Goal: Task Accomplishment & Management: Use online tool/utility

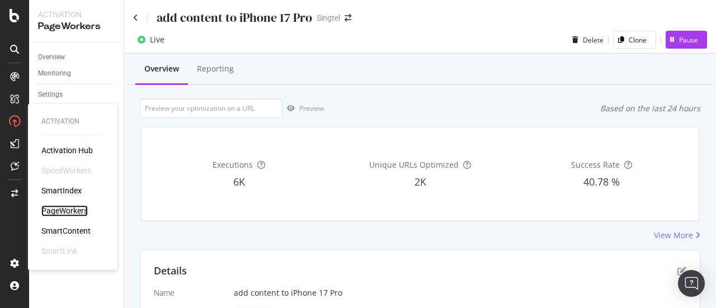
click at [78, 211] on div "PageWorkers" at bounding box center [64, 210] width 46 height 11
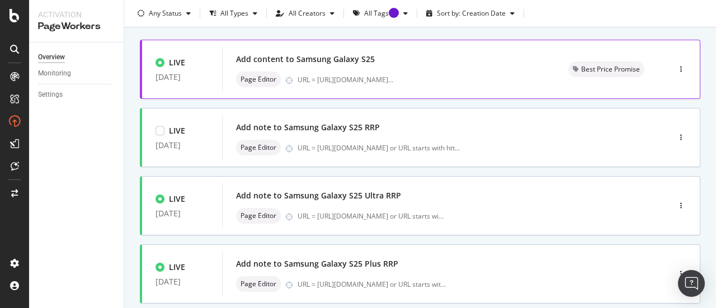
scroll to position [60, 0]
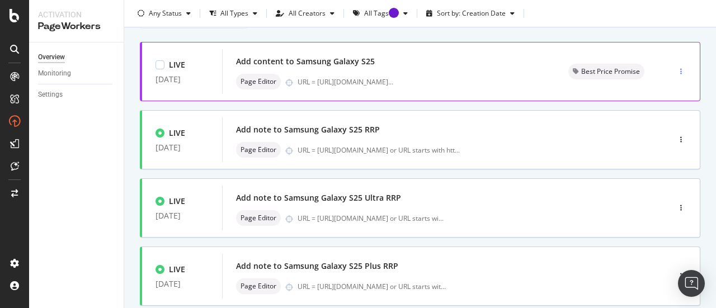
click at [680, 70] on icon "button" at bounding box center [681, 71] width 2 height 7
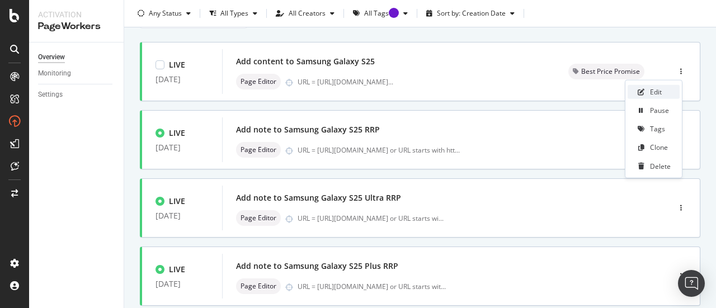
click at [657, 92] on div "Edit" at bounding box center [656, 92] width 12 height 10
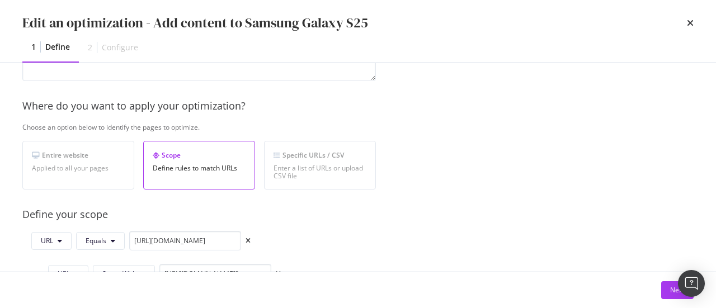
scroll to position [247, 0]
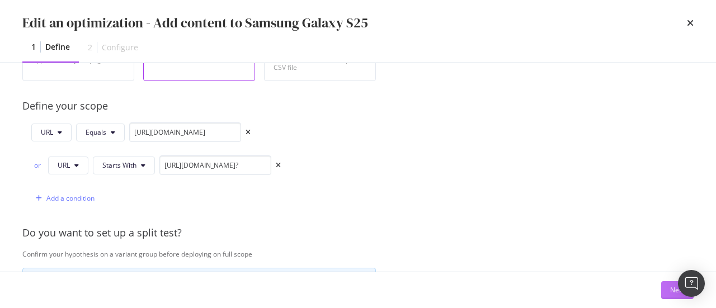
click at [670, 290] on div "Next" at bounding box center [677, 290] width 15 height 10
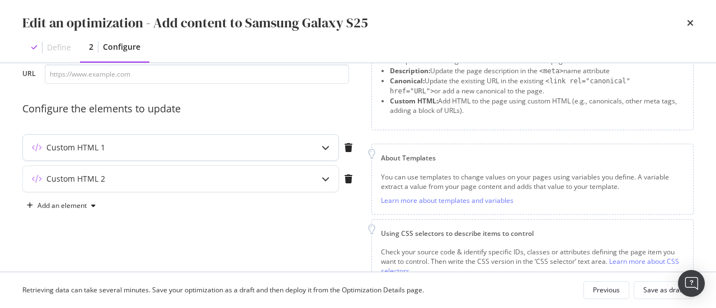
scroll to position [63, 0]
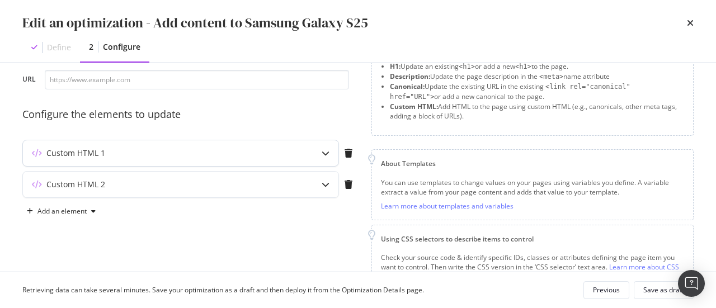
click at [176, 150] on div "Custom HTML 1" at bounding box center [158, 153] width 271 height 11
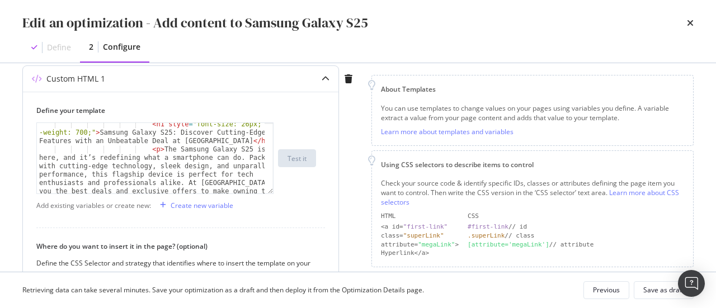
scroll to position [65, 0]
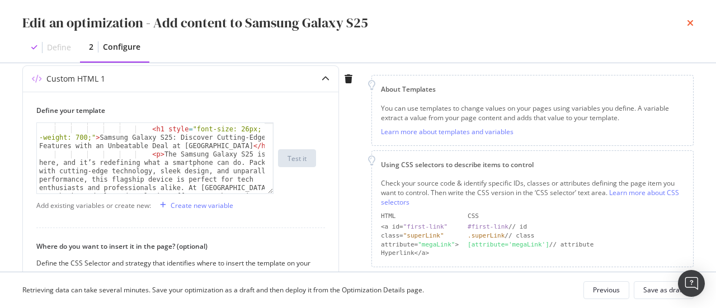
click at [688, 22] on icon "times" at bounding box center [690, 22] width 7 height 9
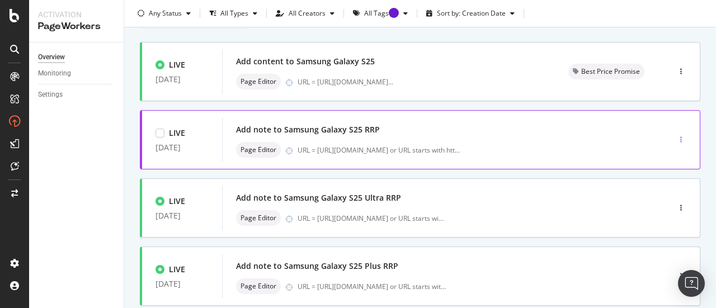
click at [676, 137] on div "button" at bounding box center [680, 139] width 11 height 7
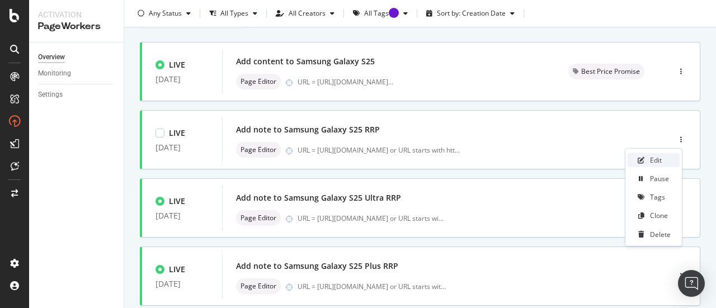
click at [659, 157] on div "Edit" at bounding box center [656, 160] width 12 height 10
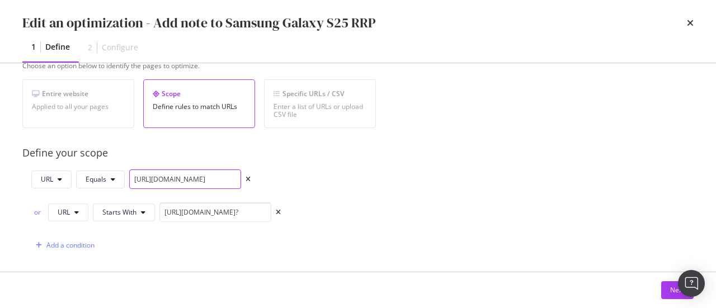
scroll to position [0, 120]
drag, startPoint x: 201, startPoint y: 180, endPoint x: 366, endPoint y: 178, distance: 165.5
click at [366, 178] on div "URL Equals [URL][DOMAIN_NAME] or URL Starts With [URL][DOMAIN_NAME]? Add a cond…" at bounding box center [198, 212] width 353 height 86
click at [669, 289] on button "Next" at bounding box center [677, 290] width 32 height 18
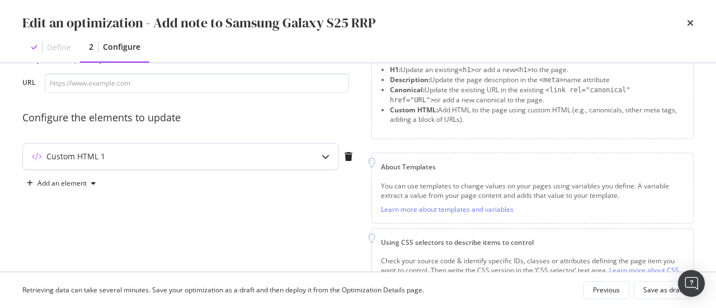
scroll to position [58, 0]
click at [252, 159] on div "Custom HTML 1" at bounding box center [158, 157] width 271 height 11
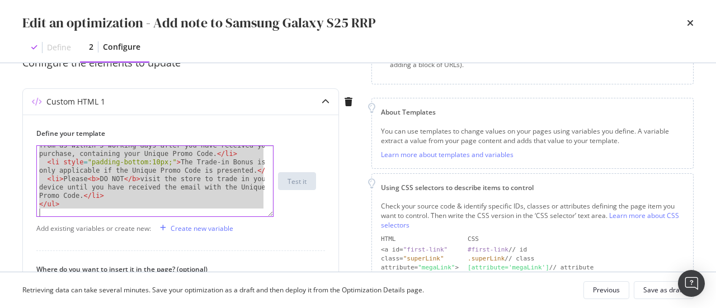
scroll to position [72, 0]
drag, startPoint x: 37, startPoint y: 150, endPoint x: 199, endPoint y: 288, distance: 212.2
click at [199, 288] on div "Edit an optimization - Add note to Samsung Galaxy S25 RRP Define 2 Configure Pr…" at bounding box center [358, 154] width 716 height 308
click at [200, 183] on div "< li style = "padding-bottom:10px;" > You will receive an email from us within …" at bounding box center [151, 181] width 228 height 70
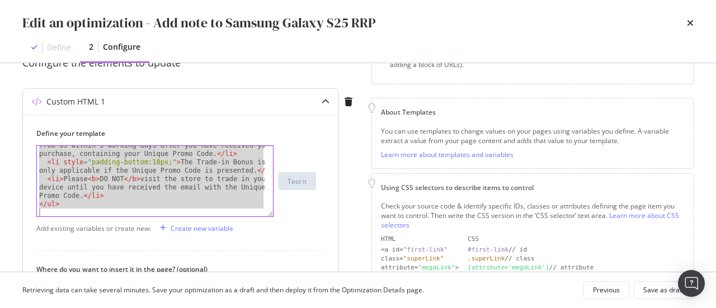
type textarea "<li>Please <b>DO NOT</b> visit the store to trade in your device until you have…"
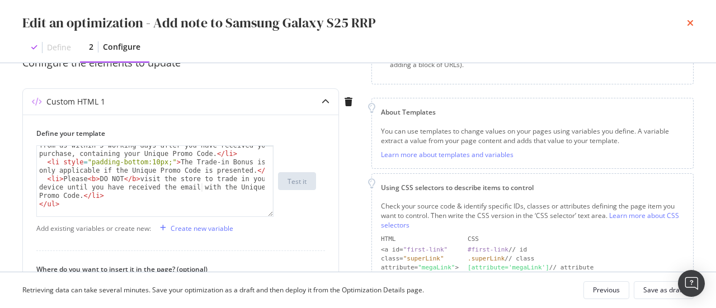
click at [692, 20] on icon "times" at bounding box center [690, 22] width 7 height 9
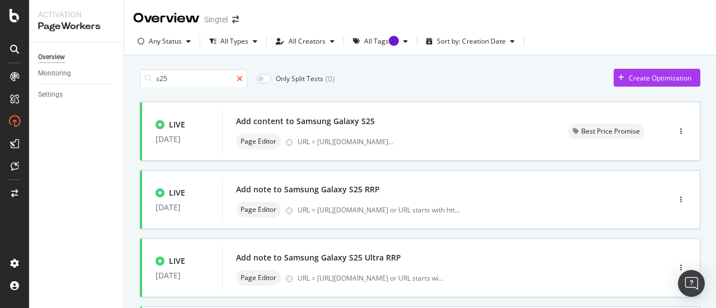
click at [240, 77] on icon at bounding box center [240, 79] width 6 height 8
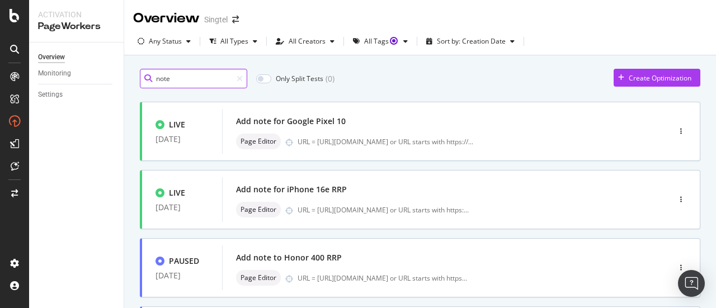
click at [181, 82] on input "note" at bounding box center [193, 79] width 107 height 20
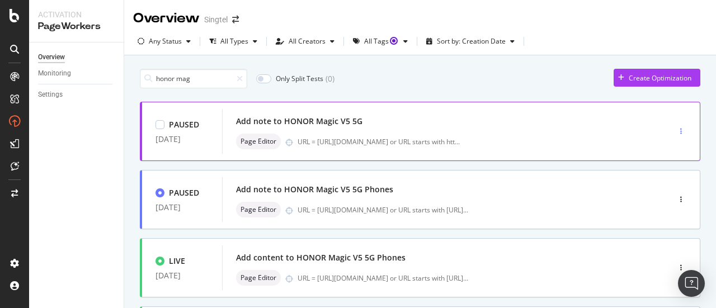
click at [680, 128] on icon "button" at bounding box center [681, 131] width 2 height 7
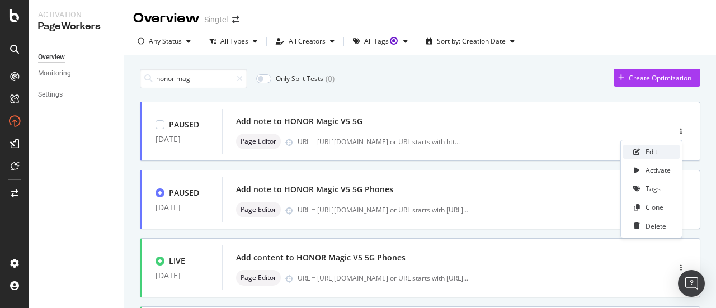
click at [650, 153] on div "Edit" at bounding box center [651, 152] width 12 height 10
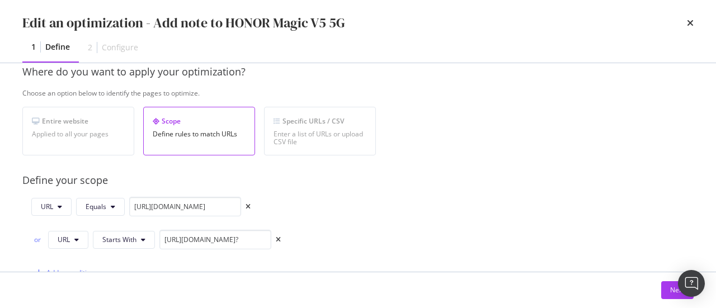
scroll to position [173, 0]
click at [667, 287] on button "Next" at bounding box center [677, 290] width 32 height 18
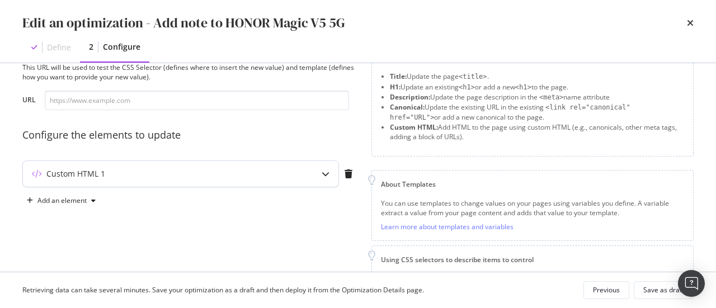
scroll to position [41, 0]
click at [229, 181] on div "Custom HTML 1" at bounding box center [180, 175] width 315 height 26
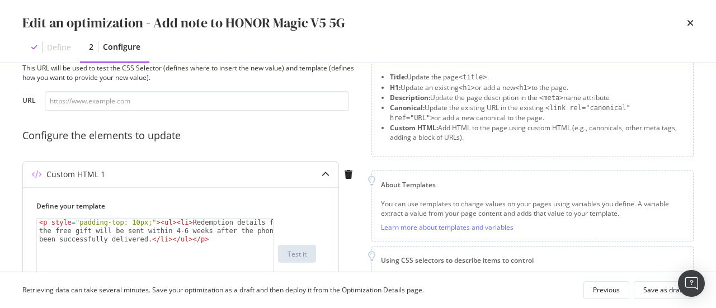
scroll to position [77, 0]
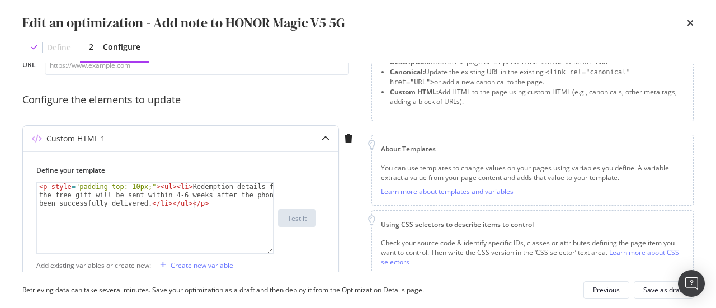
type textarea "<p style="padding-top: 10px;"><ul><li>Redemption details for the free gift will…"
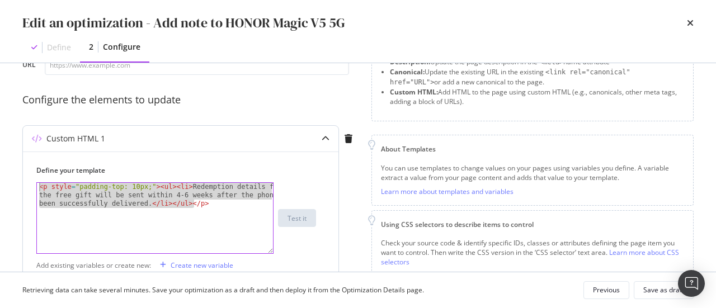
drag, startPoint x: 227, startPoint y: 206, endPoint x: 40, endPoint y: 158, distance: 192.9
click at [40, 158] on div "Define your template <p style="padding-top: 10px;"><ul><li>Redemption details f…" at bounding box center [180, 311] width 315 height 318
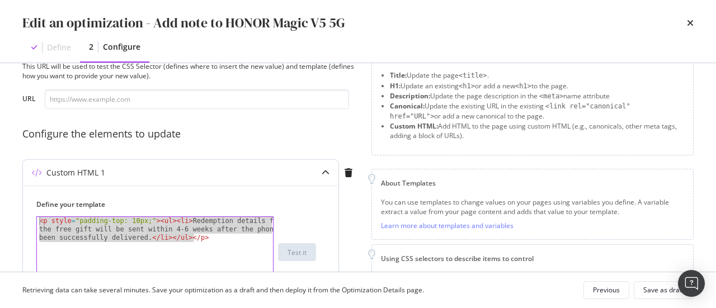
scroll to position [120, 0]
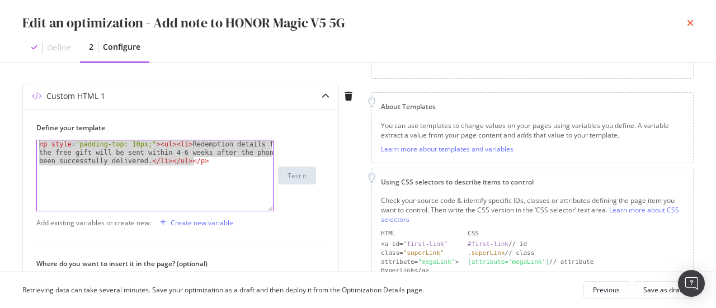
click at [687, 23] on icon "times" at bounding box center [690, 22] width 7 height 9
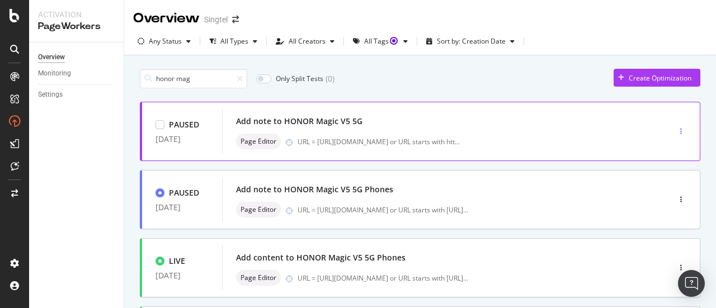
click at [675, 127] on div "button" at bounding box center [680, 131] width 11 height 17
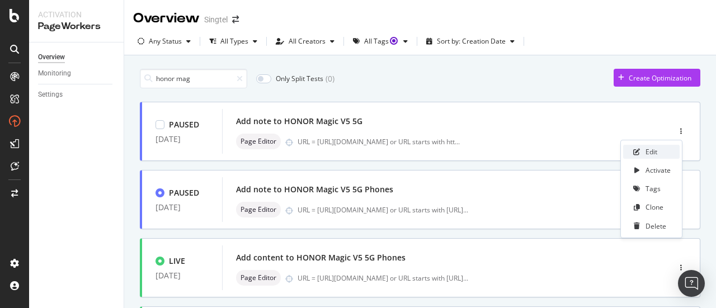
click at [650, 150] on div "Edit" at bounding box center [651, 152] width 12 height 10
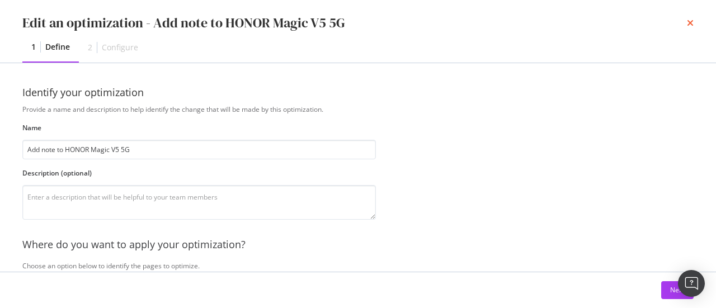
click at [690, 25] on icon "times" at bounding box center [690, 22] width 7 height 9
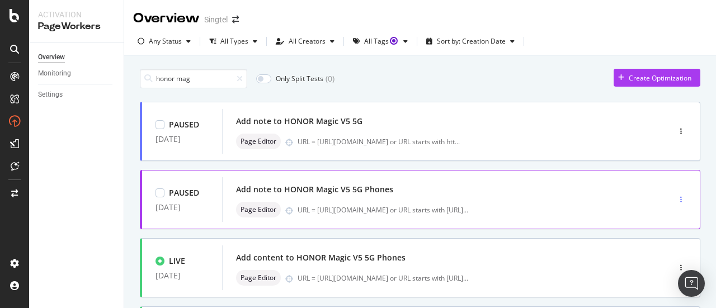
click at [680, 197] on icon "button" at bounding box center [681, 199] width 2 height 7
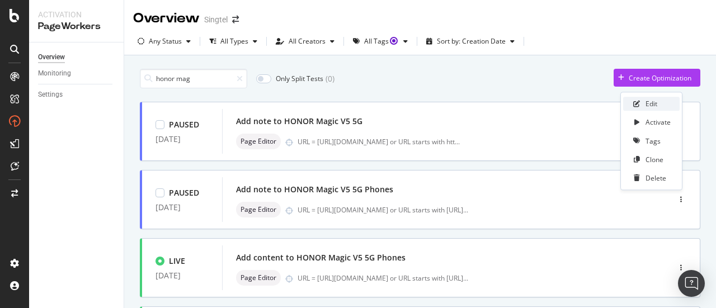
click at [656, 102] on div "Edit" at bounding box center [651, 105] width 12 height 10
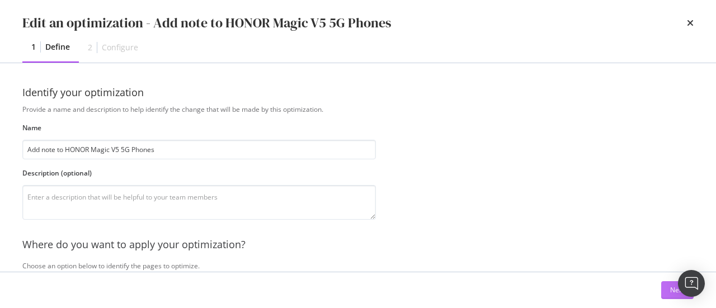
click at [662, 289] on button "Next" at bounding box center [677, 290] width 32 height 18
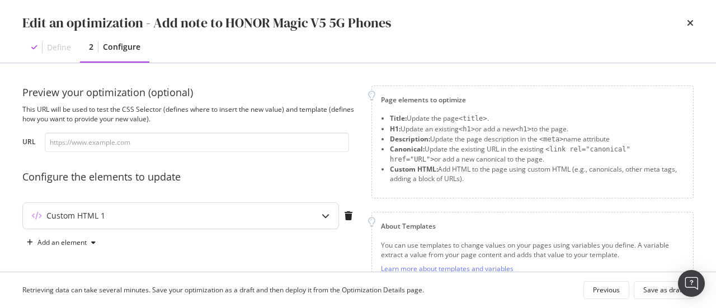
click at [246, 223] on div "Custom HTML 1" at bounding box center [180, 216] width 315 height 26
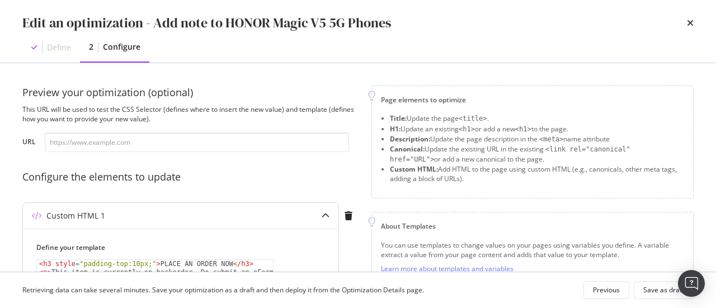
scroll to position [134, 0]
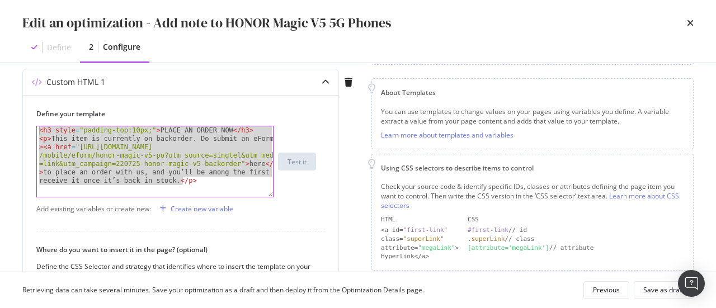
drag, startPoint x: 206, startPoint y: 182, endPoint x: 7, endPoint y: 97, distance: 216.2
click at [7, 97] on div "Preview your optimization (optional) This URL will be used to test the CSS Sele…" at bounding box center [358, 167] width 716 height 209
type textarea "<h3 style="padding-top:10px;">PLACE AN ORDER NOW</h3> <p>This item is currently…"
click at [690, 16] on div "times" at bounding box center [690, 22] width 7 height 19
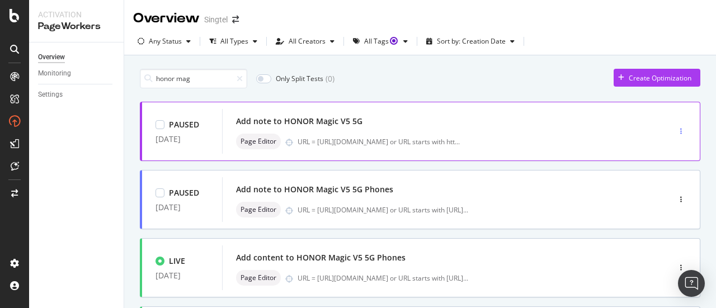
click at [675, 132] on div "button" at bounding box center [680, 131] width 11 height 7
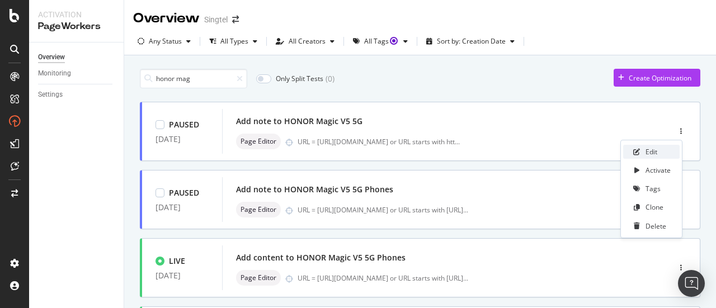
click at [652, 155] on div "Edit" at bounding box center [651, 152] width 12 height 10
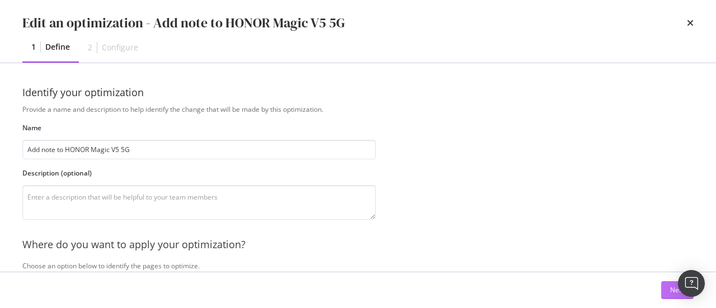
click at [668, 285] on button "Next" at bounding box center [677, 290] width 32 height 18
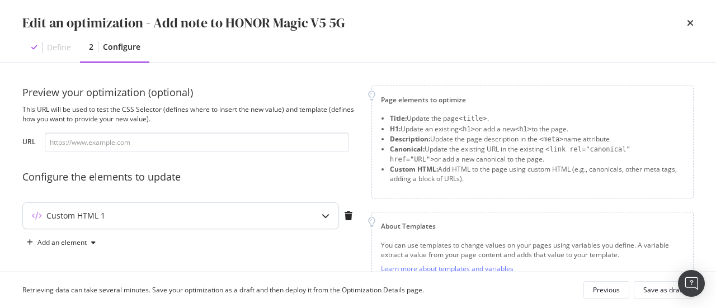
click at [273, 214] on div "Custom HTML 1" at bounding box center [158, 215] width 271 height 11
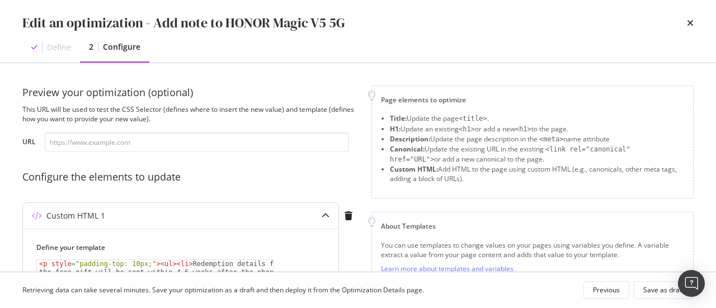
click at [273, 214] on div "Custom HTML 1" at bounding box center [158, 215] width 271 height 11
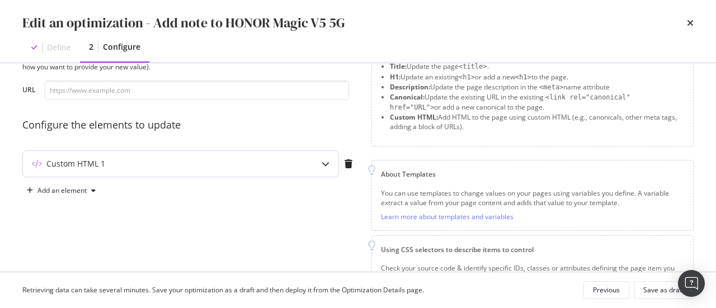
scroll to position [54, 0]
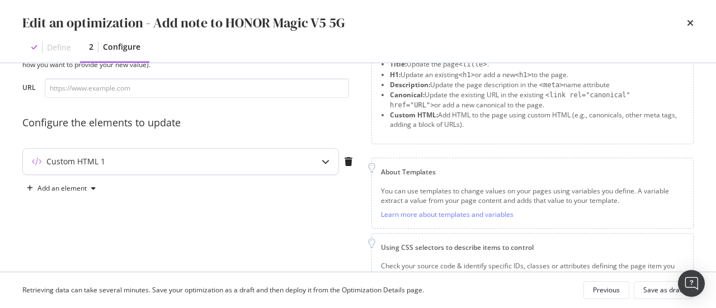
click at [276, 168] on div "Custom HTML 1" at bounding box center [180, 162] width 315 height 26
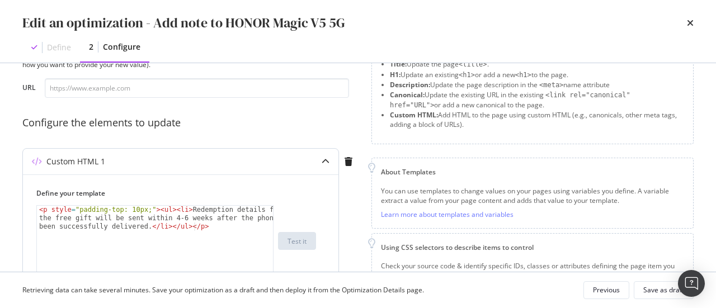
type textarea "<p style="padding-top: 10px;"><ul><li>Redemption details for the free gift will…"
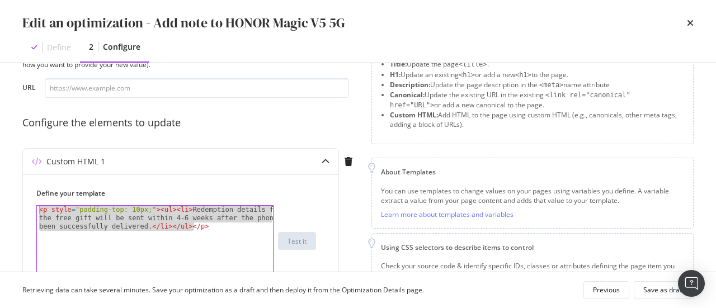
drag, startPoint x: 205, startPoint y: 231, endPoint x: 12, endPoint y: 191, distance: 196.5
click at [12, 191] on div "Preview your optimization (optional) This URL will be used to test the CSS Sele…" at bounding box center [358, 167] width 716 height 209
click at [691, 23] on icon "times" at bounding box center [690, 22] width 7 height 9
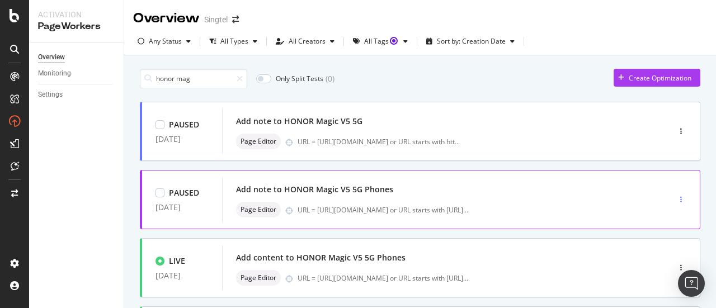
click at [675, 196] on div "button" at bounding box center [680, 199] width 11 height 7
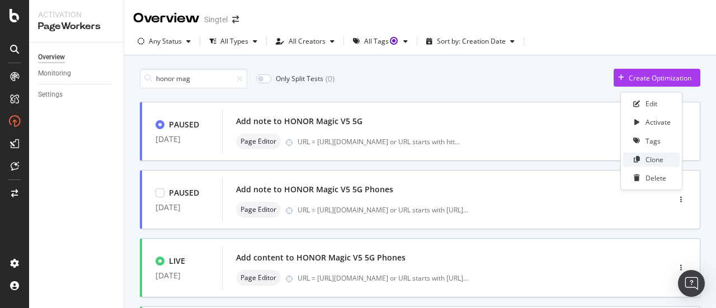
click at [668, 157] on div "Clone" at bounding box center [651, 160] width 56 height 14
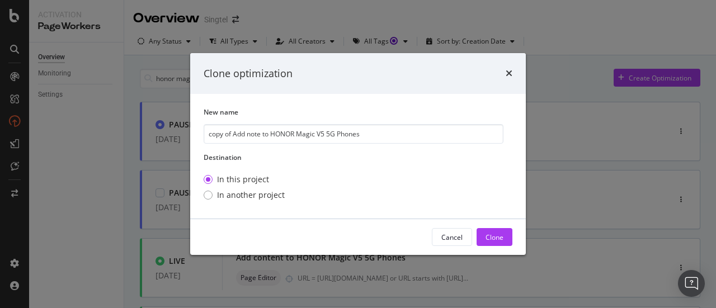
drag, startPoint x: 233, startPoint y: 135, endPoint x: 174, endPoint y: 124, distance: 60.3
drag, startPoint x: 174, startPoint y: 124, endPoint x: 412, endPoint y: 168, distance: 241.7
click at [412, 168] on div "Destination In this project In another project" at bounding box center [354, 179] width 300 height 53
click at [235, 135] on input "copy of Add note to HONOR Magic V5 5G Phones" at bounding box center [354, 134] width 300 height 20
drag, startPoint x: 248, startPoint y: 134, endPoint x: 350, endPoint y: 134, distance: 102.3
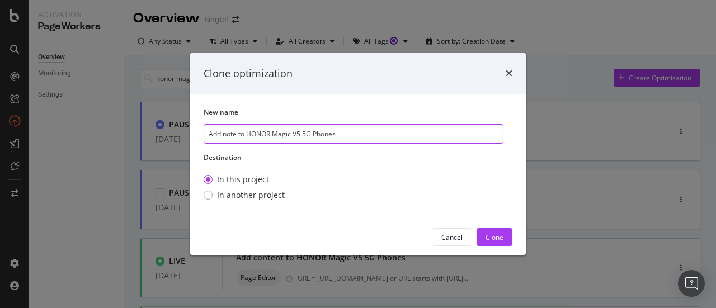
click at [350, 134] on input "Add note to HONOR Magic V5 5G Phones" at bounding box center [354, 134] width 300 height 20
drag, startPoint x: 308, startPoint y: 134, endPoint x: 304, endPoint y: 155, distance: 21.7
click at [304, 155] on label "Destination" at bounding box center [354, 158] width 300 height 10
click at [309, 133] on input "Add note to iPhone 17 Pro Max Phone Plans" at bounding box center [354, 134] width 300 height 20
click at [330, 133] on input "Add note to iPhone 17 Pro Max phone Plans" at bounding box center [354, 134] width 300 height 20
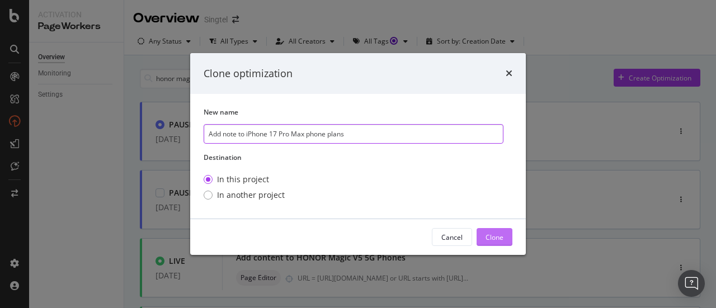
type input "Add note to iPhone 17 Pro Max phone plans"
click at [504, 237] on button "Clone" at bounding box center [494, 237] width 36 height 18
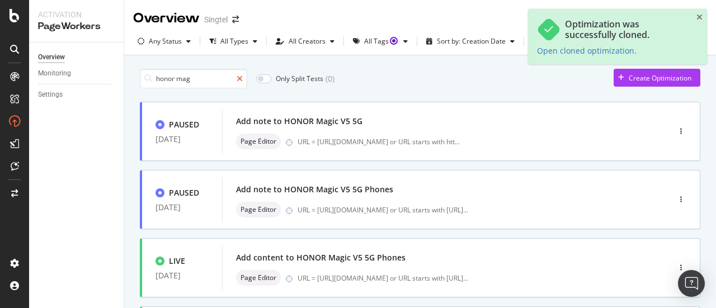
click at [242, 79] on icon at bounding box center [240, 79] width 6 height 8
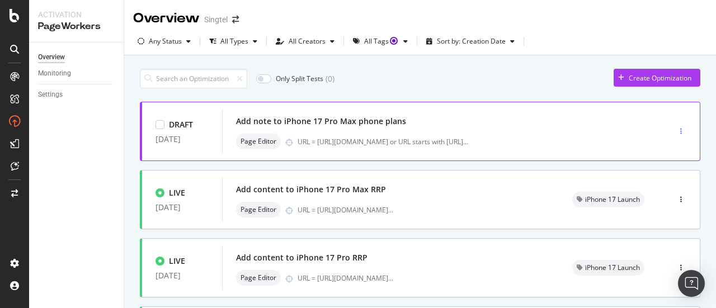
click at [675, 126] on div "button" at bounding box center [680, 131] width 11 height 17
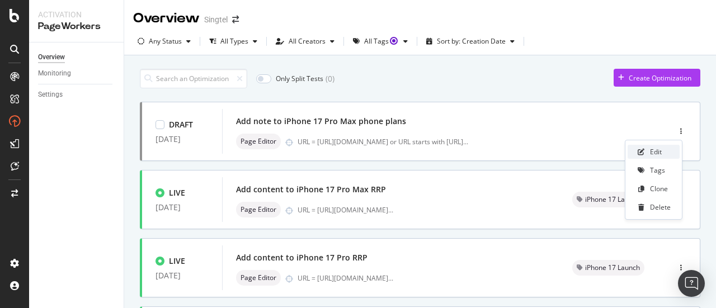
click at [661, 153] on div "Edit" at bounding box center [656, 152] width 12 height 10
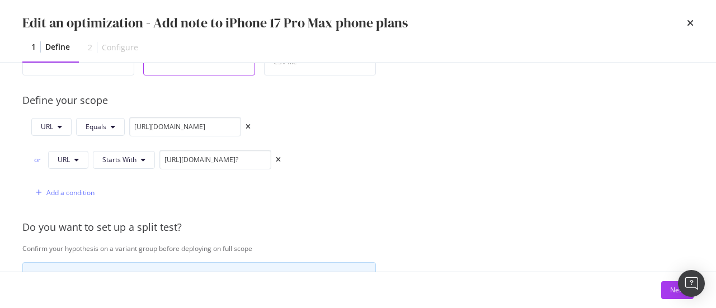
scroll to position [225, 0]
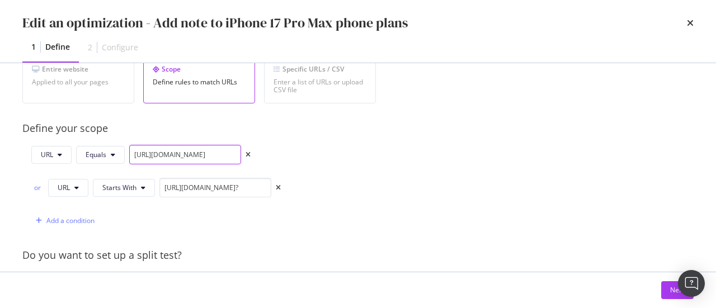
click at [199, 152] on input "[URL][DOMAIN_NAME]" at bounding box center [185, 155] width 112 height 20
paste input "[URL][DOMAIN_NAME]"
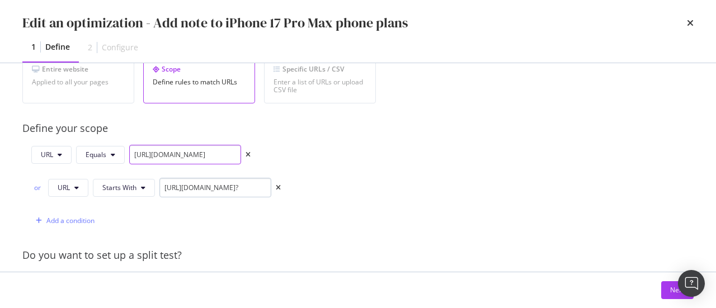
type input "[URL][DOMAIN_NAME]"
click at [231, 190] on input "[URL][DOMAIN_NAME]?" at bounding box center [215, 188] width 112 height 20
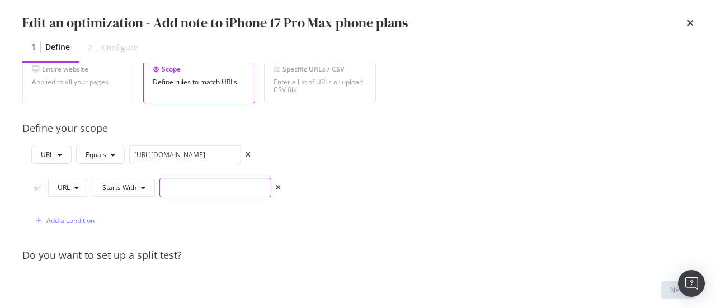
paste input "[URL][DOMAIN_NAME]"
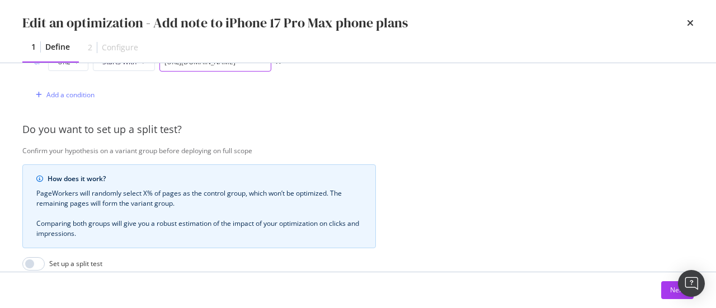
scroll to position [497, 0]
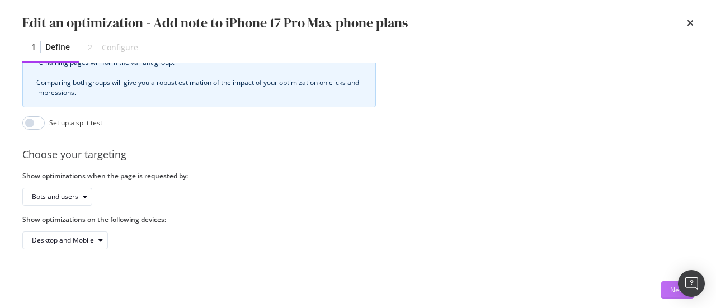
type input "[URL][DOMAIN_NAME]"
click at [670, 287] on div "Next" at bounding box center [677, 290] width 15 height 10
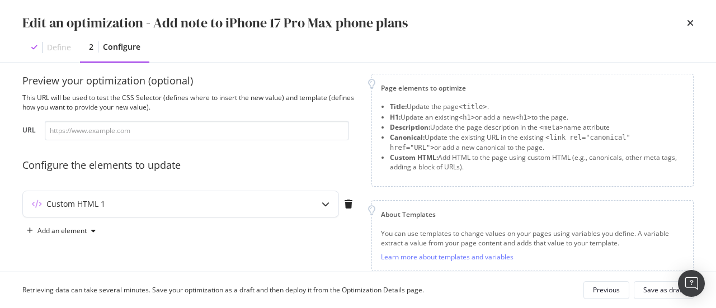
scroll to position [11, 0]
click at [228, 206] on div "Custom HTML 1" at bounding box center [158, 205] width 271 height 11
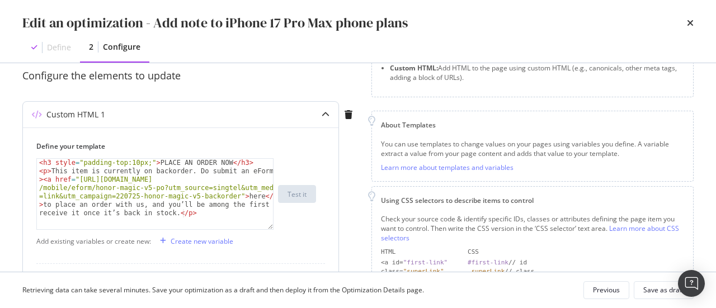
scroll to position [102, 0]
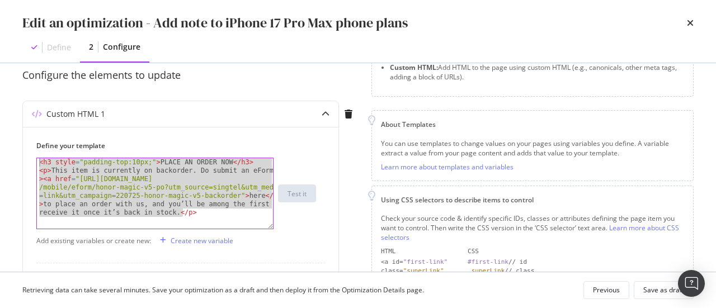
drag, startPoint x: 196, startPoint y: 212, endPoint x: 6, endPoint y: 142, distance: 202.6
click at [6, 142] on div "Preview your optimization (optional) This URL will be used to test the CSS Sele…" at bounding box center [358, 167] width 716 height 209
type textarea "v"
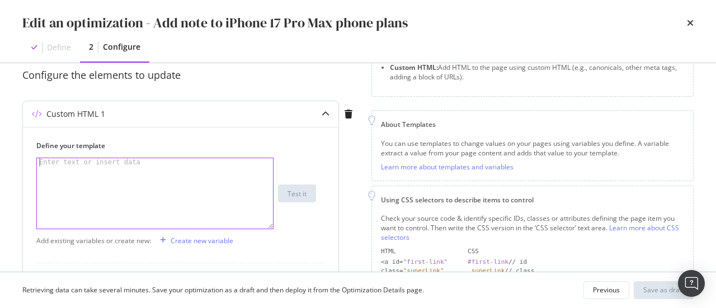
paste textarea "<p>Is your preferred iPhone out of stock? Be put first, always. Get first dibs …"
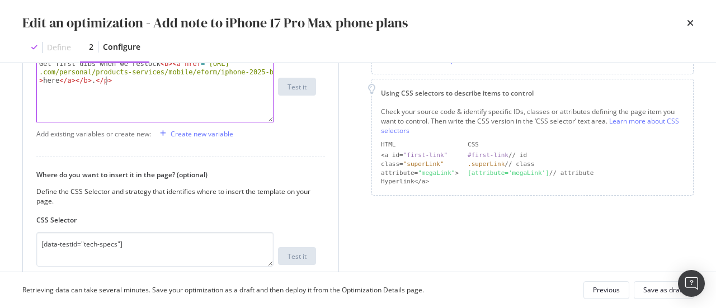
scroll to position [87, 0]
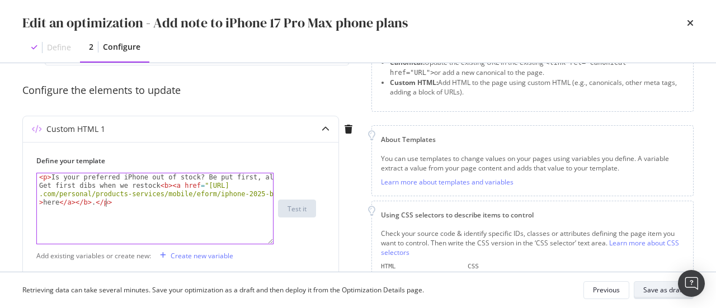
type textarea "<p>Is your preferred iPhone out of stock? Be put first, always. Get first dibs …"
click at [663, 287] on div "Save as draft" at bounding box center [663, 290] width 41 height 10
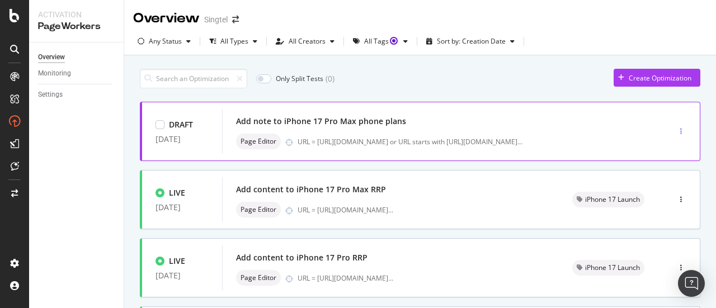
click at [675, 128] on div "button" at bounding box center [680, 131] width 11 height 7
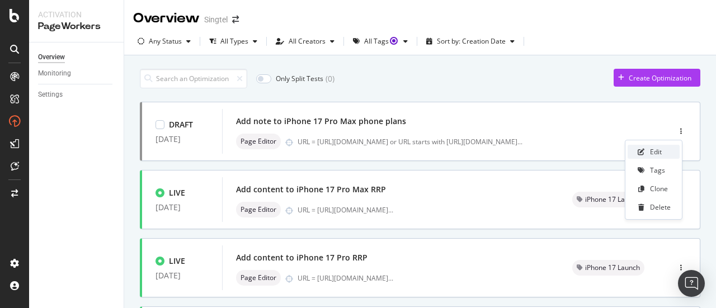
click at [658, 152] on div "Edit" at bounding box center [656, 152] width 12 height 10
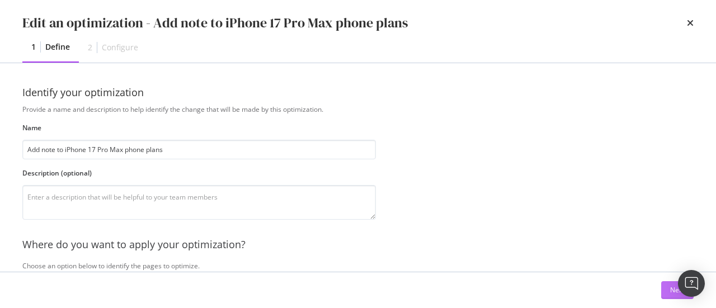
click at [668, 290] on button "Next" at bounding box center [677, 290] width 32 height 18
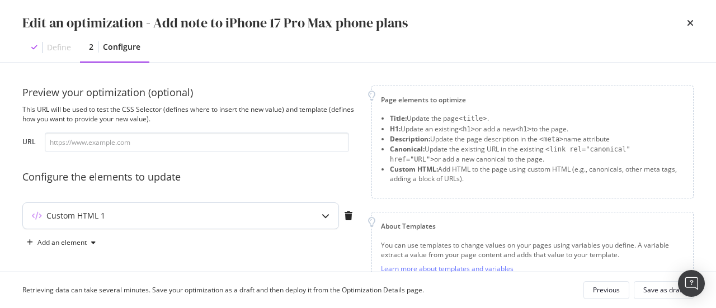
click at [296, 206] on div "Custom HTML 1" at bounding box center [180, 216] width 315 height 26
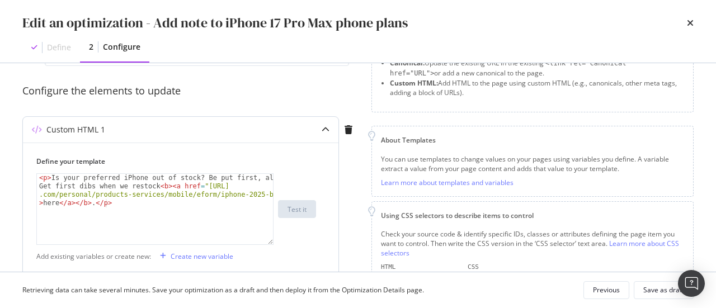
scroll to position [107, 0]
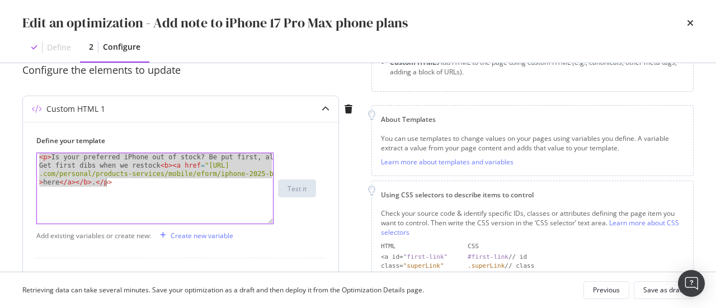
drag, startPoint x: 38, startPoint y: 157, endPoint x: 138, endPoint y: 192, distance: 105.9
click at [138, 192] on div "< p > Is your preferred iPhone out of stock? Be put first, always. Get first di…" at bounding box center [155, 222] width 237 height 138
paste textarea "Cursor at row 1"
type textarea "</p>"
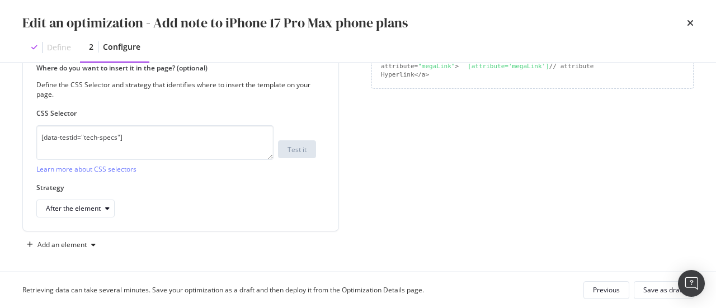
scroll to position [318, 0]
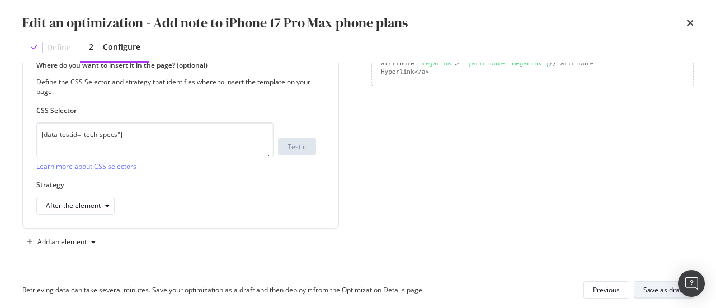
click at [664, 290] on div "Save as draft" at bounding box center [663, 290] width 41 height 10
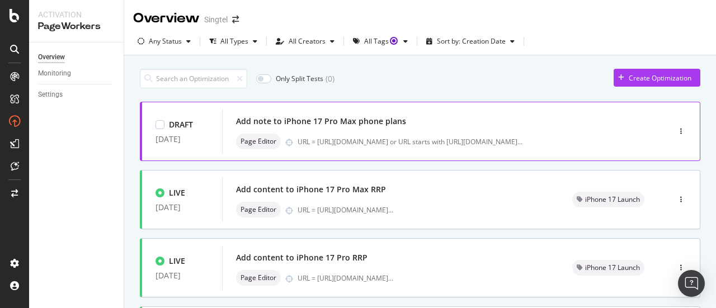
click at [504, 127] on div "Add note to iPhone 17 Pro Max phone plans" at bounding box center [429, 122] width 386 height 16
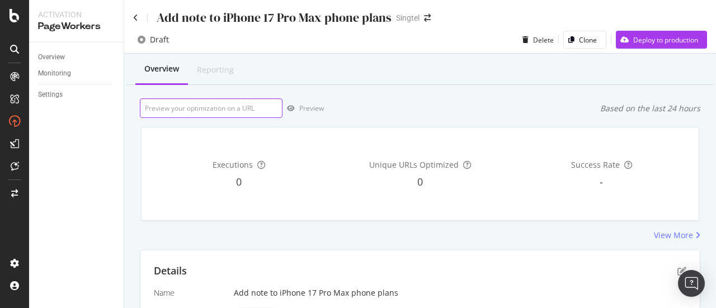
click at [244, 101] on input "url" at bounding box center [211, 108] width 143 height 20
paste input "[URL][DOMAIN_NAME]"
type input "[URL][DOMAIN_NAME]"
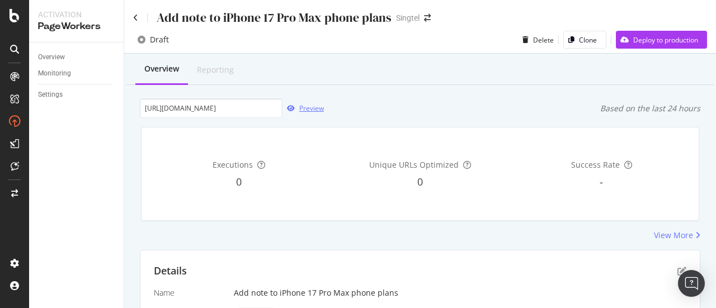
click at [316, 111] on div "Preview" at bounding box center [311, 108] width 25 height 10
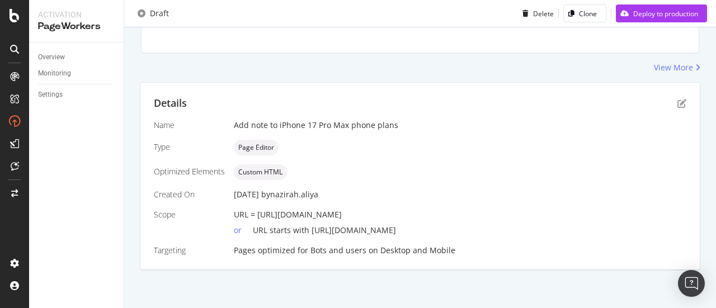
scroll to position [168, 0]
click at [677, 103] on icon "pen-to-square" at bounding box center [681, 103] width 9 height 9
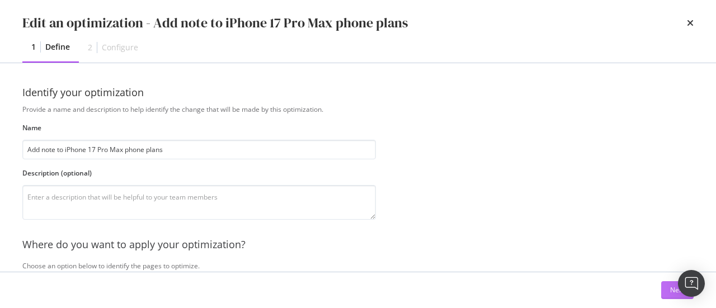
click at [669, 295] on button "Next" at bounding box center [677, 290] width 32 height 18
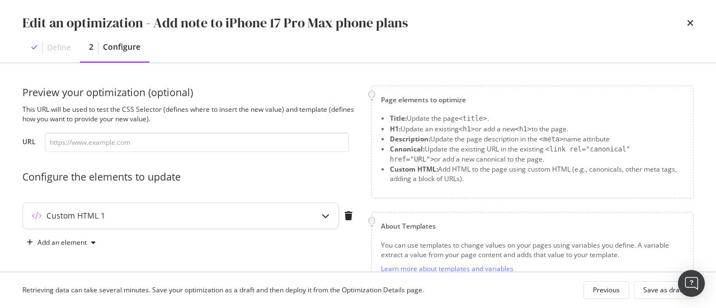
click at [300, 221] on div "Custom HTML 1" at bounding box center [180, 216] width 315 height 26
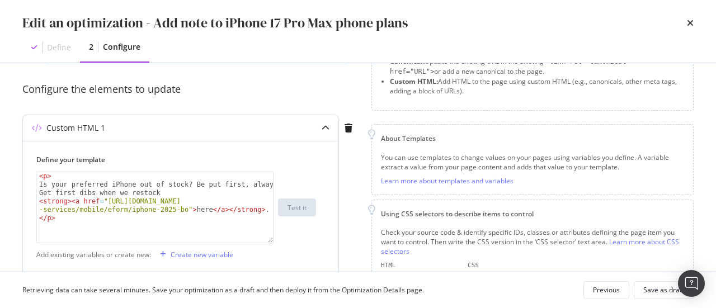
scroll to position [91, 0]
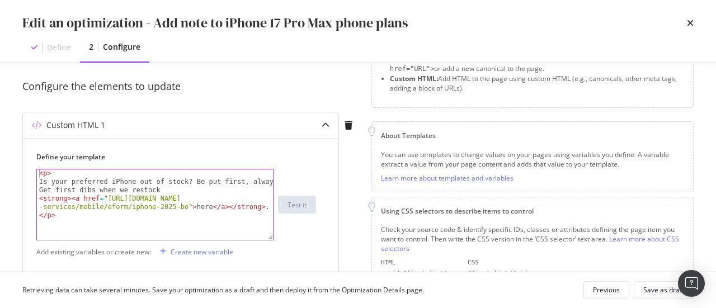
click at [38, 174] on div "< p > Is your preferred iPhone out of stock? Be put first, always. Get first di…" at bounding box center [155, 213] width 237 height 88
type textarea "<p>"
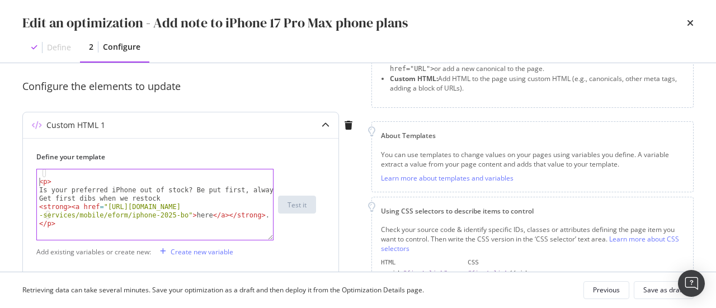
scroll to position [0, 0]
click at [49, 171] on div "< p > Is your preferred iPhone out of stock? Be put first, always. Get first di…" at bounding box center [155, 213] width 237 height 88
type textarea "<br>"
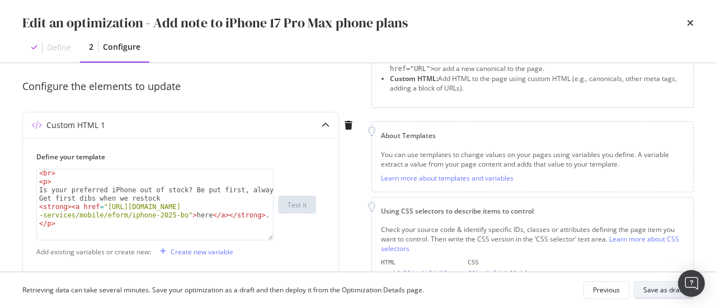
click at [660, 295] on div "Save as draft" at bounding box center [663, 290] width 41 height 10
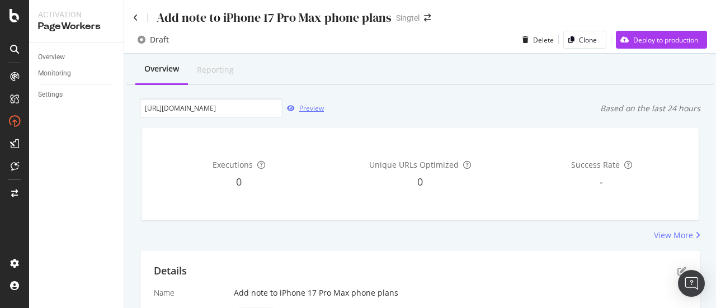
click at [311, 107] on div "Preview" at bounding box center [311, 108] width 25 height 10
click at [677, 271] on icon "pen-to-square" at bounding box center [681, 271] width 9 height 9
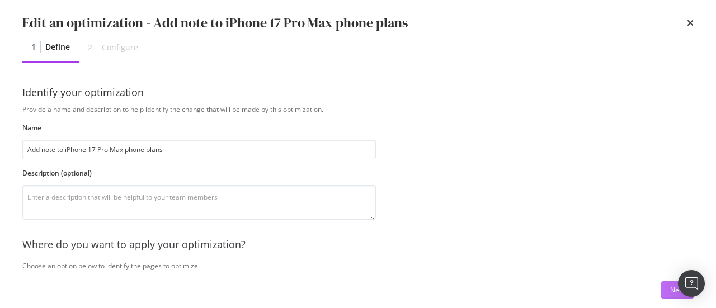
click at [665, 291] on button "Next" at bounding box center [677, 290] width 32 height 18
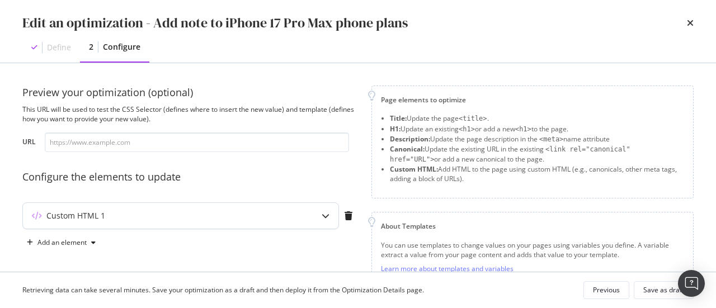
click at [256, 211] on div "Custom HTML 1" at bounding box center [158, 215] width 271 height 11
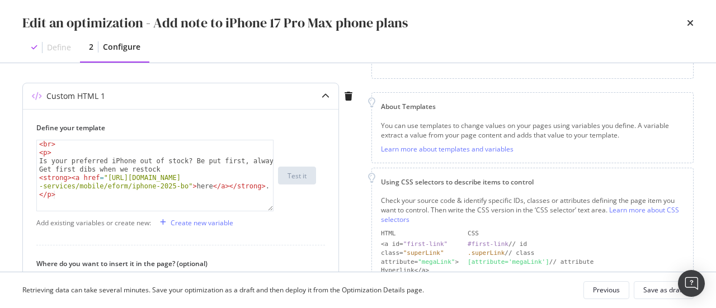
click at [70, 143] on div "< br > < p > Is your preferred iPhone out of stock? Be put first, always. Get f…" at bounding box center [155, 184] width 237 height 88
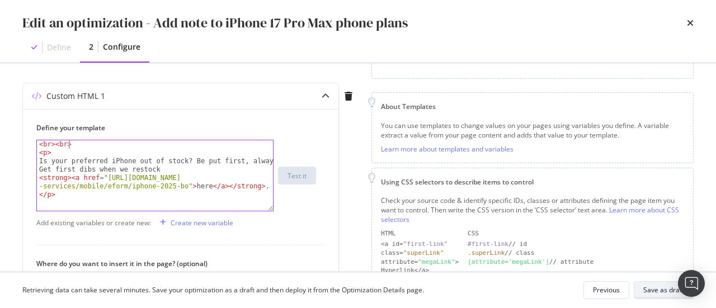
type textarea "<br><br>"
click at [660, 286] on div "Save as draft" at bounding box center [663, 290] width 41 height 10
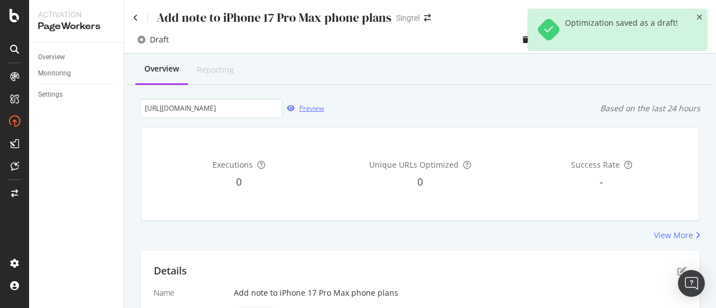
click at [308, 107] on div "Preview" at bounding box center [311, 108] width 25 height 10
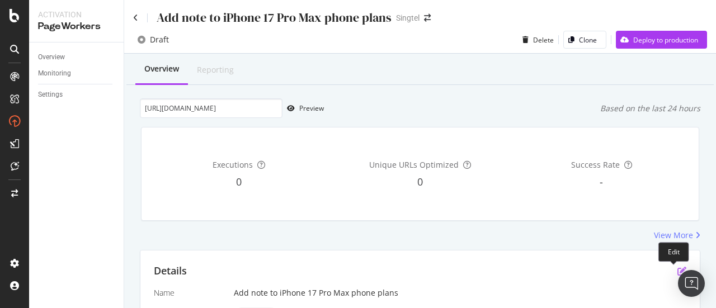
click at [677, 270] on icon "pen-to-square" at bounding box center [681, 271] width 9 height 9
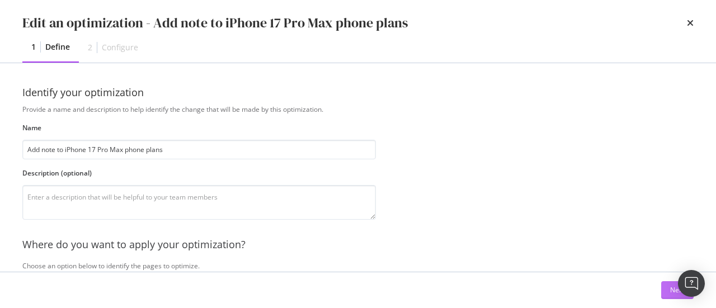
click at [670, 293] on div "Next" at bounding box center [677, 290] width 15 height 10
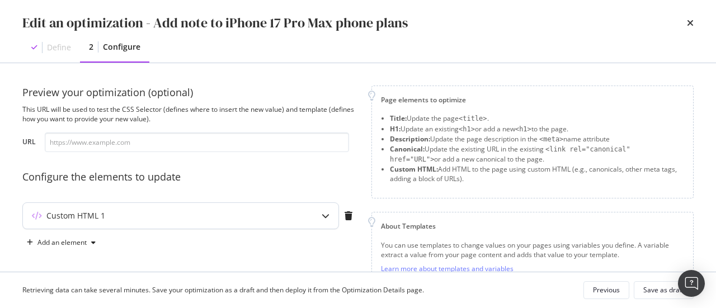
click at [303, 214] on div "Custom HTML 1" at bounding box center [180, 216] width 315 height 26
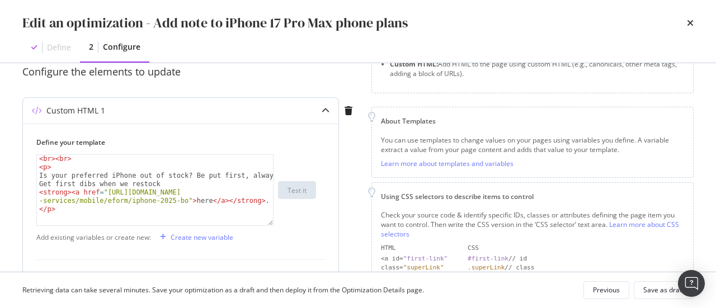
scroll to position [106, 0]
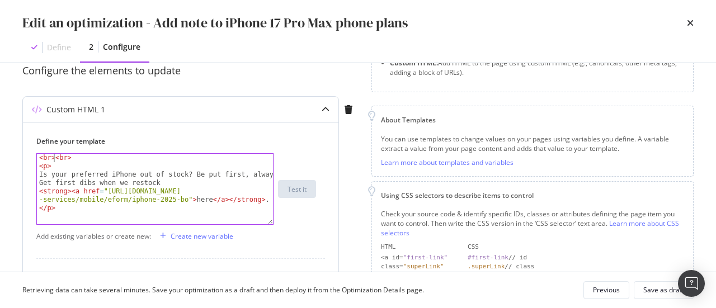
click at [55, 155] on div "< br > < br > < p > Is your preferred iPhone out of stock? Be put first, always…" at bounding box center [155, 198] width 237 height 88
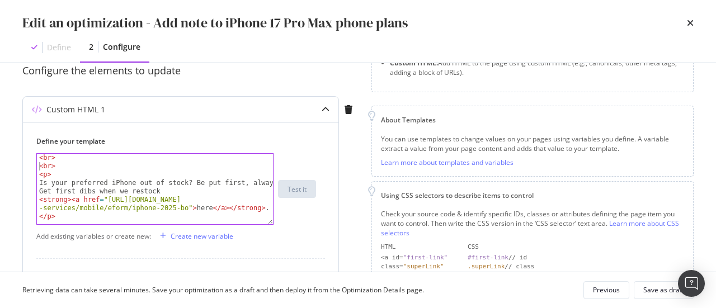
scroll to position [0, 0]
type textarea "<br>"
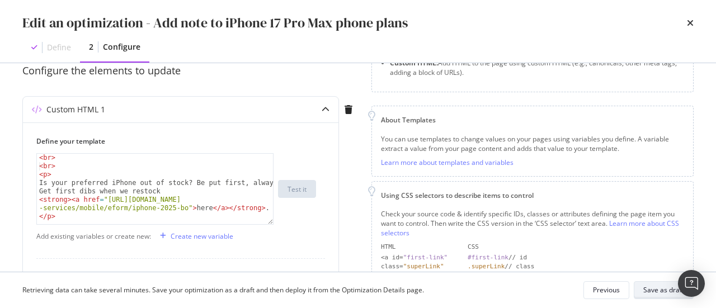
click at [660, 293] on div "Save as draft" at bounding box center [663, 290] width 41 height 10
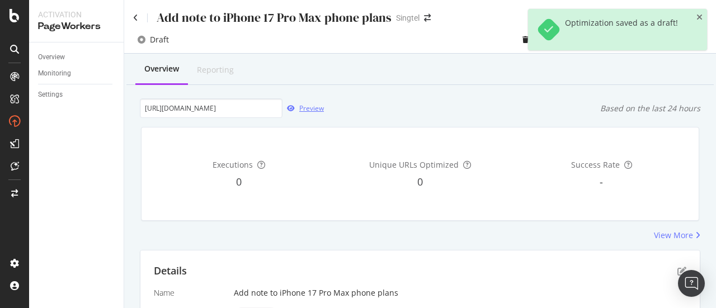
click at [303, 105] on div "Preview" at bounding box center [311, 108] width 25 height 10
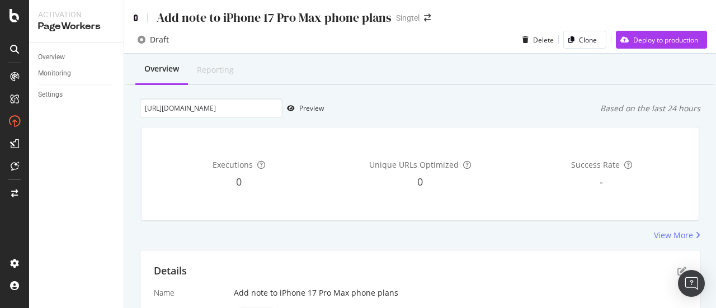
click at [137, 17] on icon at bounding box center [135, 18] width 5 height 8
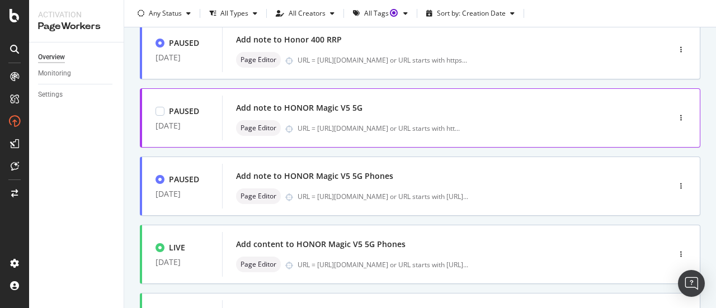
scroll to position [83, 0]
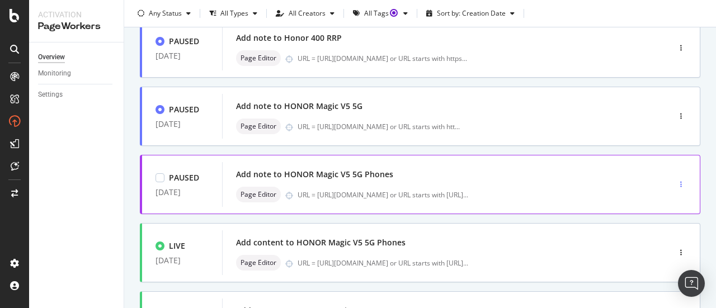
click at [675, 178] on div "button" at bounding box center [680, 184] width 11 height 17
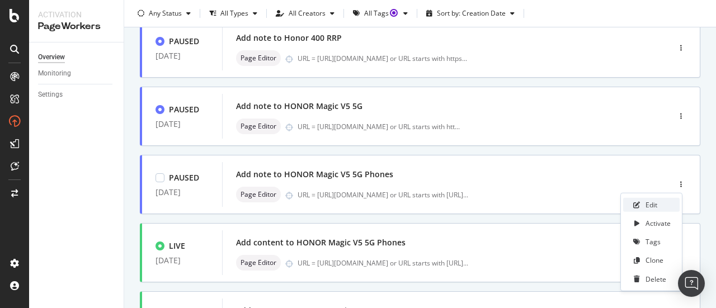
click at [665, 202] on div "Edit" at bounding box center [651, 205] width 56 height 14
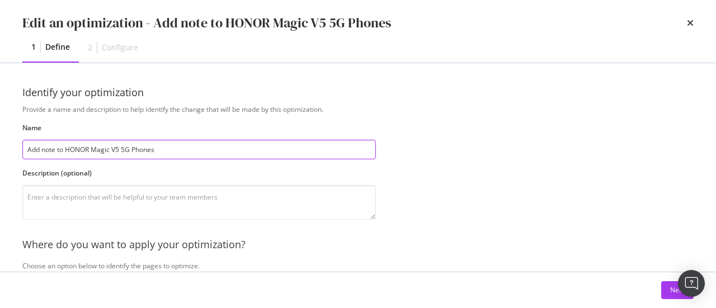
scroll to position [68, 0]
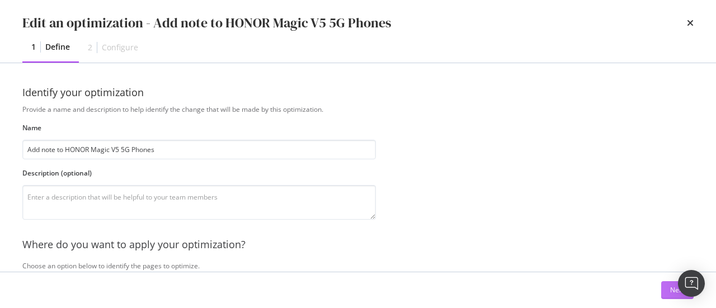
click at [670, 283] on div "Next" at bounding box center [677, 290] width 15 height 17
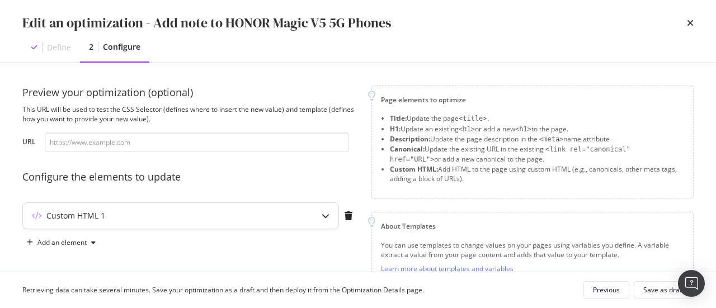
click at [311, 214] on div "Custom HTML 1" at bounding box center [180, 216] width 315 height 26
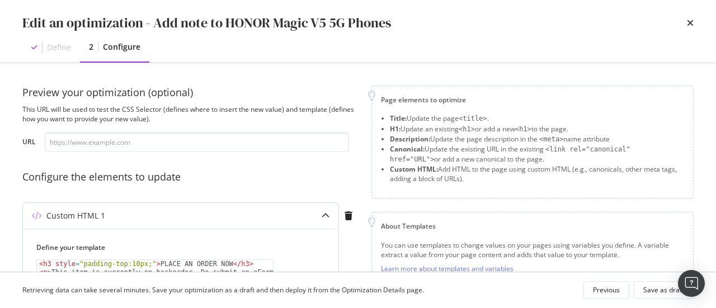
scroll to position [88, 0]
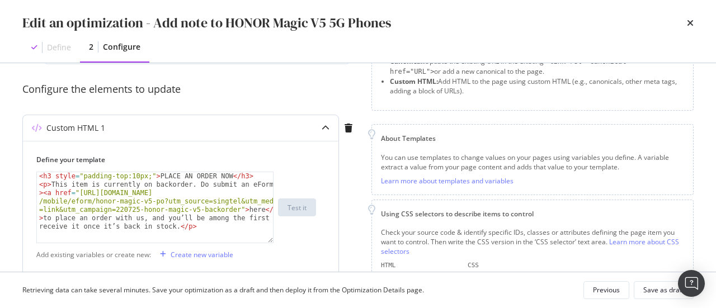
type textarea "<h3 style="padding-top:10px;">PLACE AN ORDER NOW</h3>"
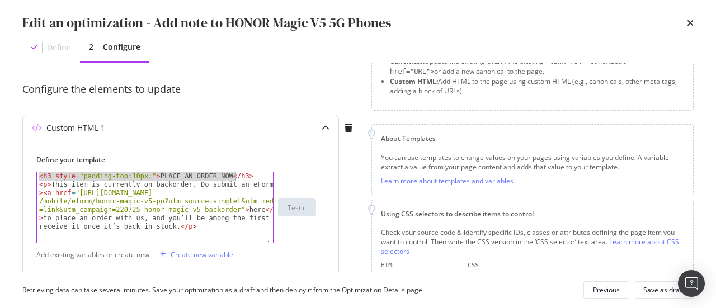
drag, startPoint x: 39, startPoint y: 173, endPoint x: 248, endPoint y: 173, distance: 209.1
click at [248, 173] on div "< h3 style = "padding-top:10px;" > PLACE AN ORDER NOW </ h3 > < p > This item i…" at bounding box center [155, 237] width 237 height 130
click at [692, 23] on icon "times" at bounding box center [690, 22] width 7 height 9
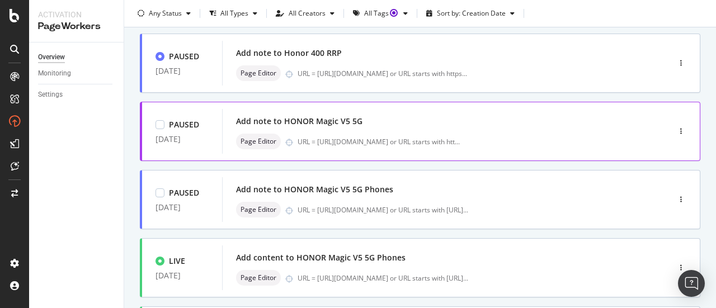
scroll to position [0, 0]
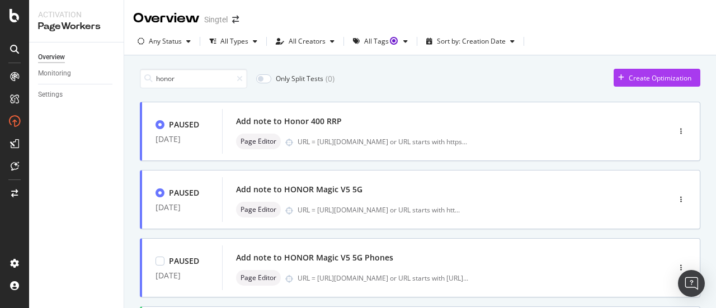
click at [238, 75] on div at bounding box center [237, 79] width 11 height 8
click at [239, 81] on icon at bounding box center [240, 79] width 6 height 8
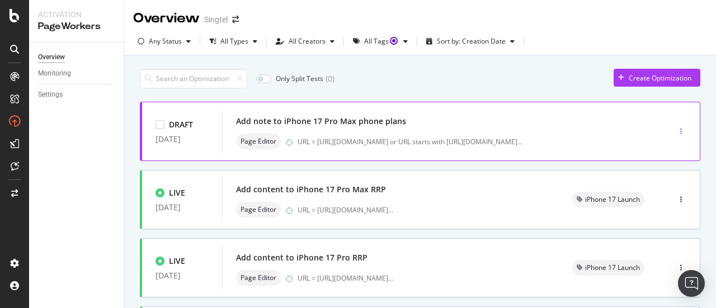
click at [680, 128] on icon "button" at bounding box center [681, 131] width 2 height 7
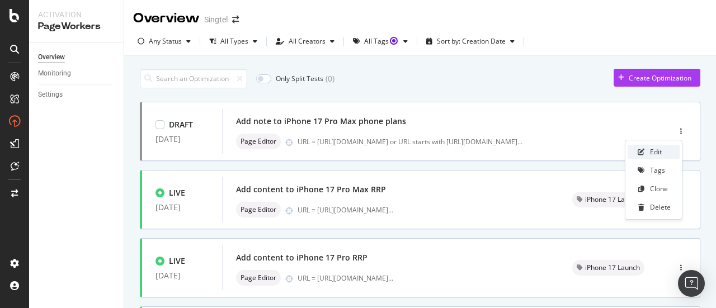
click at [665, 153] on div "Edit" at bounding box center [653, 152] width 52 height 14
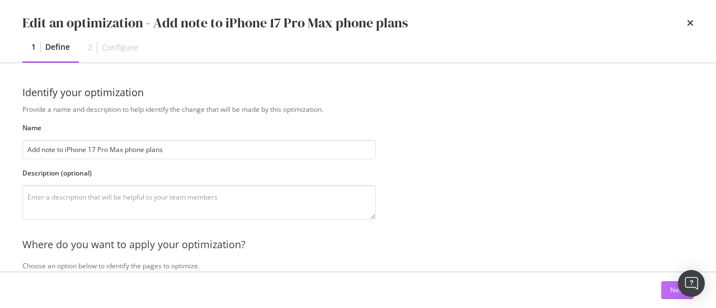
click at [668, 289] on button "Next" at bounding box center [677, 290] width 32 height 18
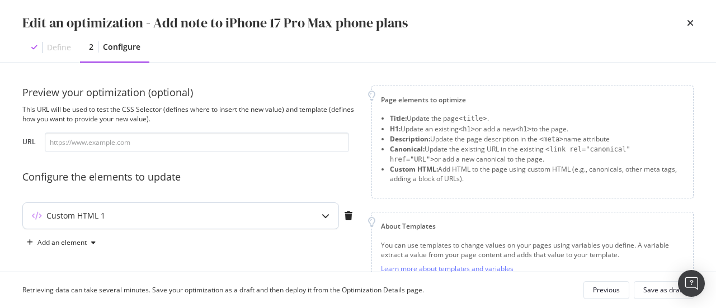
click at [311, 215] on div "Custom HTML 1" at bounding box center [180, 216] width 315 height 26
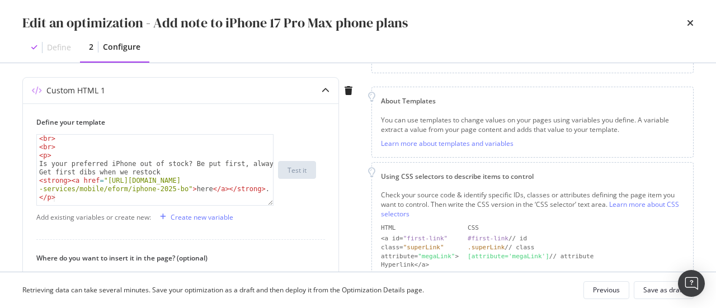
scroll to position [128, 0]
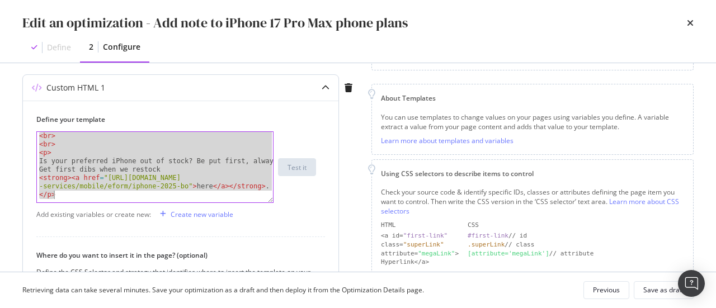
drag, startPoint x: 38, startPoint y: 135, endPoint x: 97, endPoint y: 210, distance: 95.2
click at [97, 210] on div "Define your template <br> < br > < br > < p > Is your preferred iPhone out of s…" at bounding box center [180, 260] width 315 height 318
click at [214, 183] on div "< br > < br > < p > Is your preferred iPhone out of stock? Be put first, always…" at bounding box center [155, 167] width 236 height 70
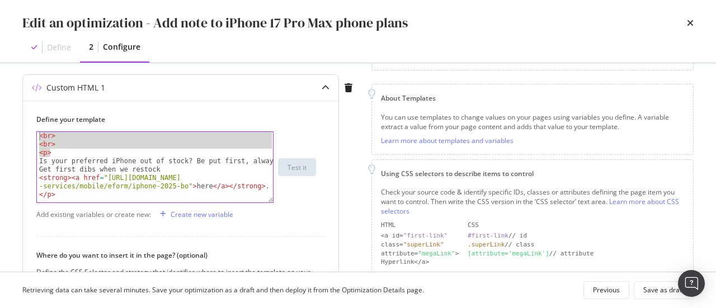
drag, startPoint x: 50, startPoint y: 152, endPoint x: 32, endPoint y: 131, distance: 27.3
click at [32, 131] on div "Define your template <strong><a href="[URL][DOMAIN_NAME]">here</a></strong>. < …" at bounding box center [180, 260] width 315 height 318
paste textarea "p style="margin-top: 40px;""
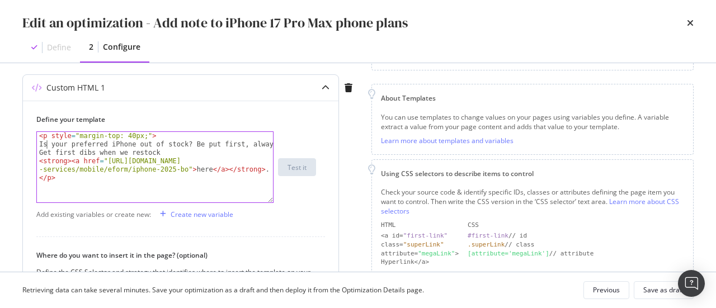
click at [47, 144] on div "< p style = "margin-top: 40px;" > Is your preferred iPhone out of stock? Be put…" at bounding box center [155, 176] width 237 height 88
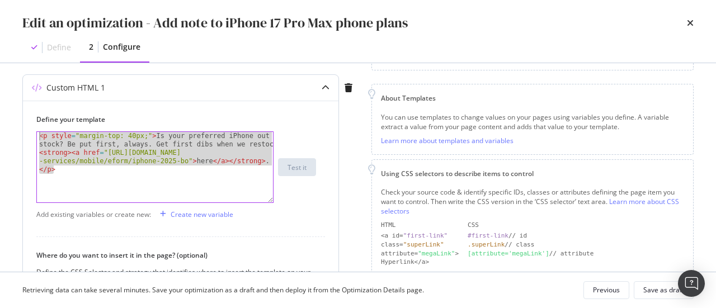
drag, startPoint x: 65, startPoint y: 168, endPoint x: 30, endPoint y: 130, distance: 51.4
click at [30, 130] on div "Define your template <p style="margin-top: 40px;">Is your preferred iPhone out …" at bounding box center [180, 260] width 315 height 318
type textarea "<p style="margin-top: 40px;">Is your preferred iPhone out of stock? Be put firs…"
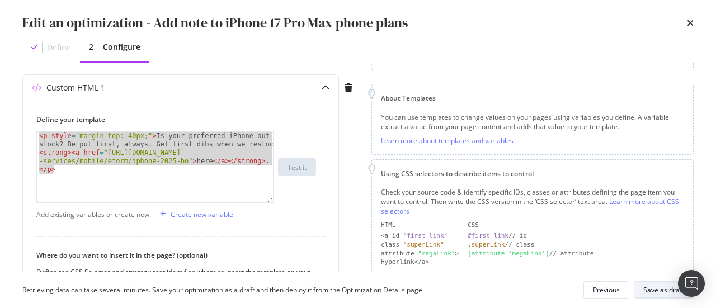
click at [663, 289] on div "Save as draft" at bounding box center [663, 290] width 41 height 10
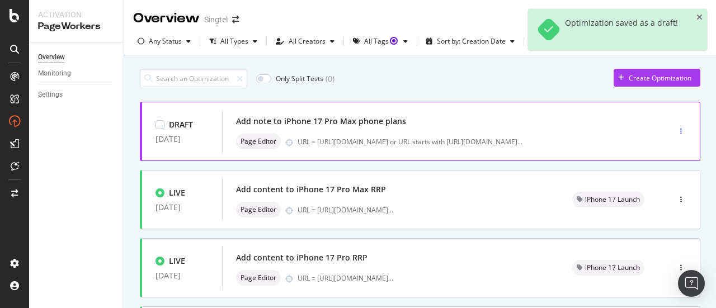
click at [675, 129] on div "button" at bounding box center [680, 131] width 11 height 7
click at [505, 112] on div "Add note to iPhone 17 Pro Max phone plans Page Editor URL = [URL][DOMAIN_NAME] …" at bounding box center [428, 131] width 413 height 45
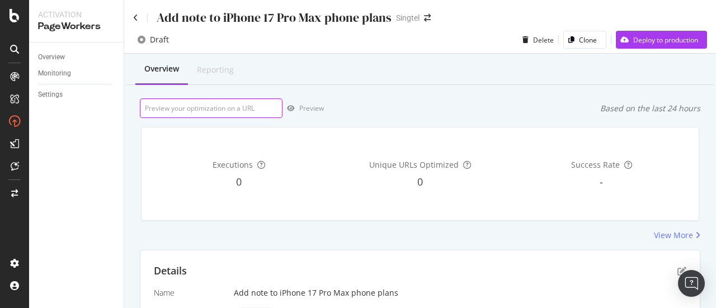
click at [257, 108] on input "url" at bounding box center [211, 108] width 143 height 20
paste input "[URL][DOMAIN_NAME]"
type input "[URL][DOMAIN_NAME]"
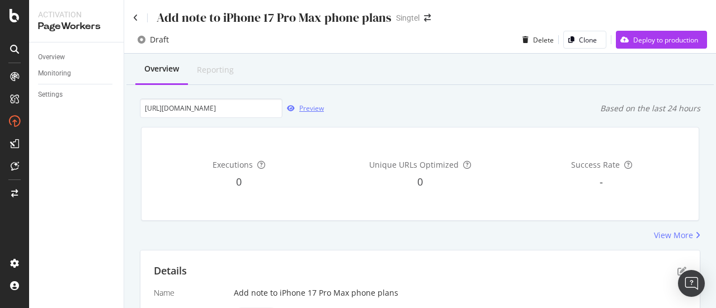
click at [306, 107] on div "Preview" at bounding box center [311, 108] width 25 height 10
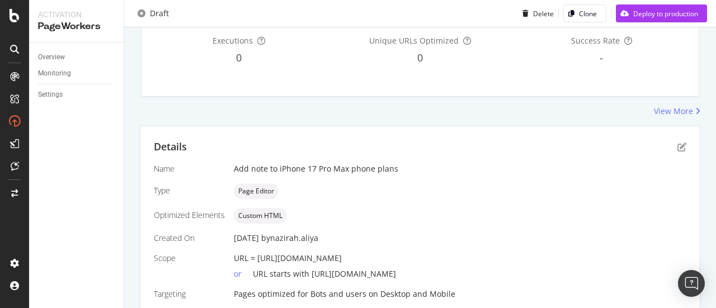
scroll to position [125, 0]
click at [677, 145] on icon "pen-to-square" at bounding box center [681, 146] width 9 height 9
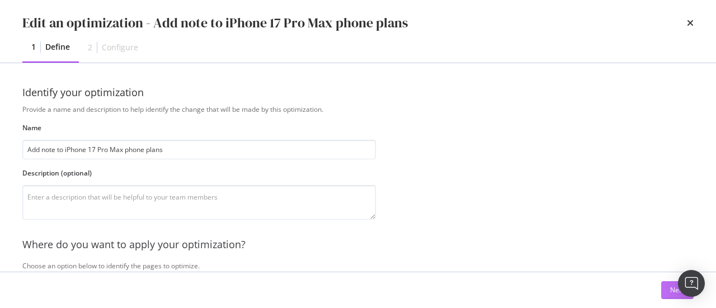
click at [667, 294] on button "Next" at bounding box center [677, 290] width 32 height 18
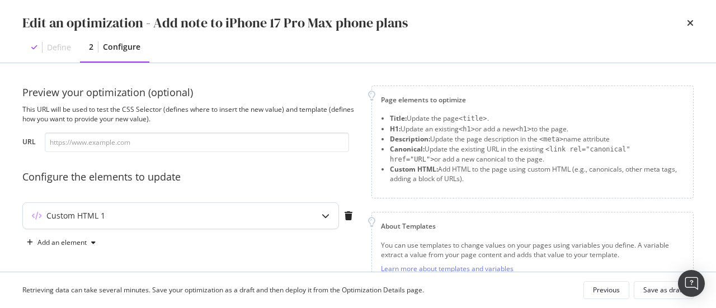
click at [286, 224] on div "Custom HTML 1" at bounding box center [180, 216] width 315 height 26
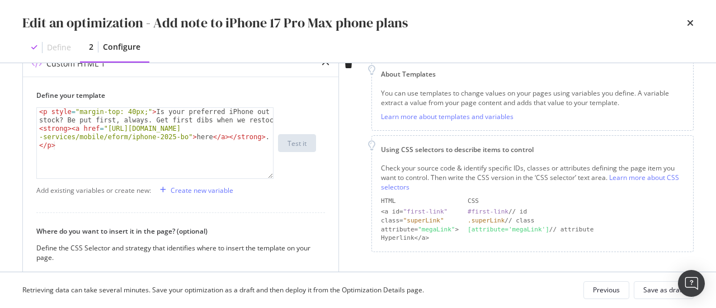
scroll to position [160, 0]
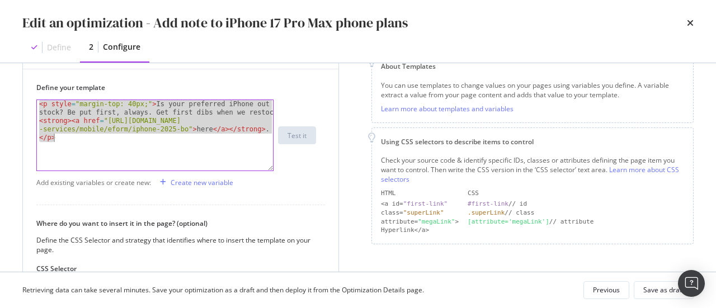
drag, startPoint x: 38, startPoint y: 103, endPoint x: 73, endPoint y: 154, distance: 61.6
click at [73, 154] on div "< p style = "margin-top: 40px;" > Is your preferred iPhone out of stock? Be put…" at bounding box center [155, 148] width 237 height 96
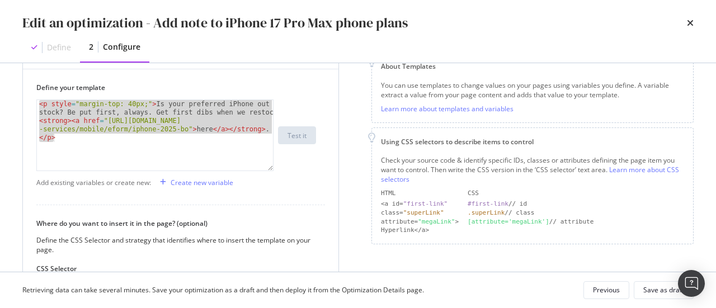
click at [27, 154] on div "Define your template <strong><a href="[URL][DOMAIN_NAME]">here</a></strong>. </…" at bounding box center [180, 228] width 315 height 318
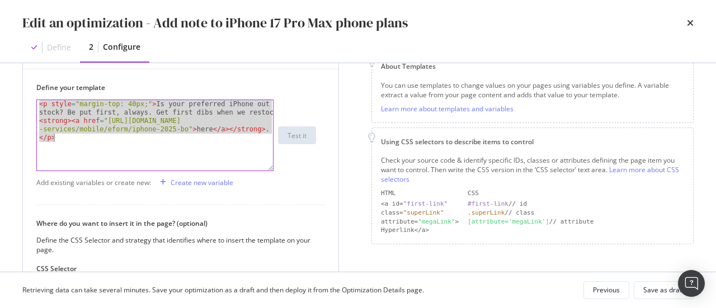
click at [171, 136] on div "< p style = "margin-top: 40px;" > Is your preferred iPhone out of stock? Be put…" at bounding box center [155, 135] width 236 height 70
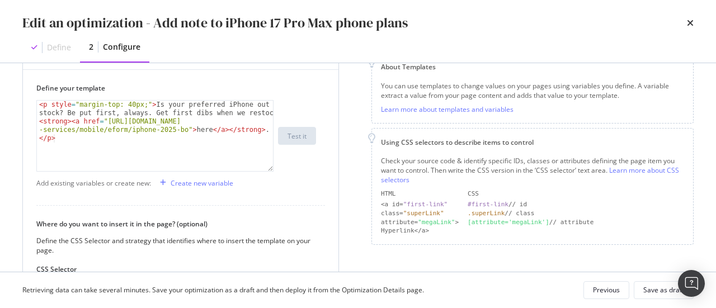
scroll to position [127, 0]
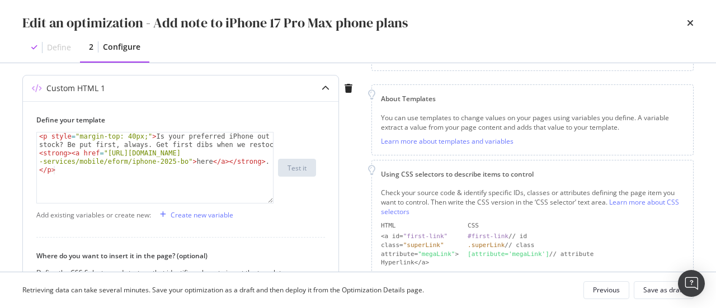
click at [57, 139] on div "< p style = "margin-top: 40px;" > Is your preferred iPhone out of stock? Be put…" at bounding box center [155, 181] width 237 height 96
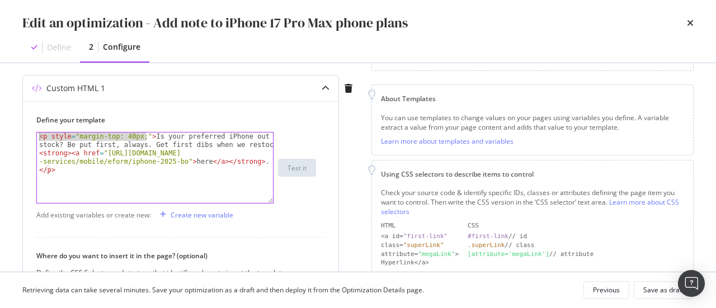
drag, startPoint x: 144, startPoint y: 137, endPoint x: 31, endPoint y: 136, distance: 113.0
click at [31, 136] on div "Define your template <p style="margin-top: 40px;">Is your preferred iPhone out …" at bounding box center [180, 260] width 315 height 318
paste textarea "font-size: 18px;"
type textarea "<p style="margin-top: 40px; font-size: 18px;">Is your preferred iPhone out of s…"
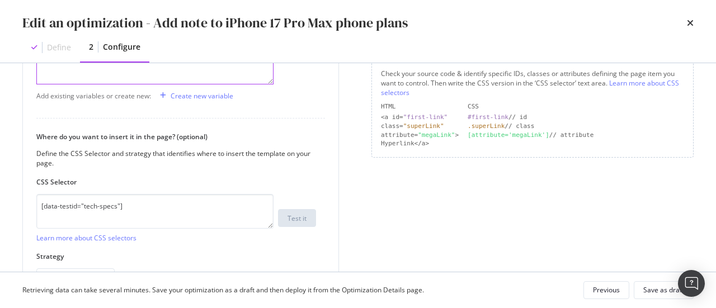
scroll to position [247, 0]
click at [668, 290] on div "Save as draft" at bounding box center [663, 290] width 41 height 10
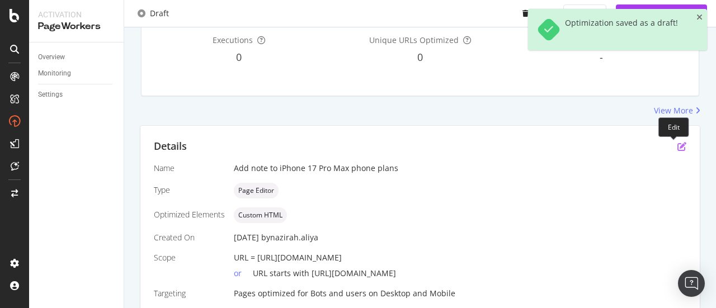
click at [677, 143] on icon "pen-to-square" at bounding box center [681, 146] width 9 height 9
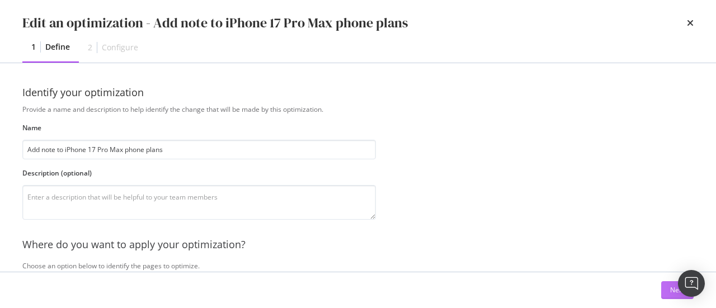
click at [669, 294] on button "Next" at bounding box center [677, 290] width 32 height 18
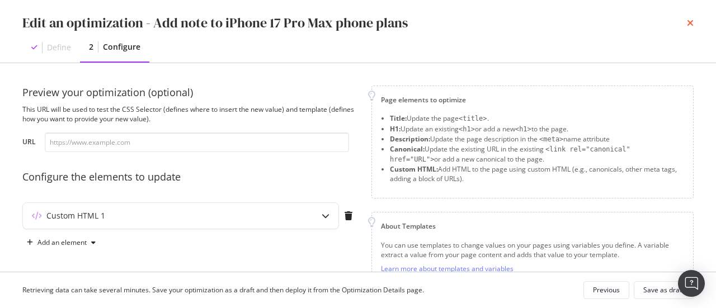
click at [689, 21] on icon "times" at bounding box center [690, 22] width 7 height 9
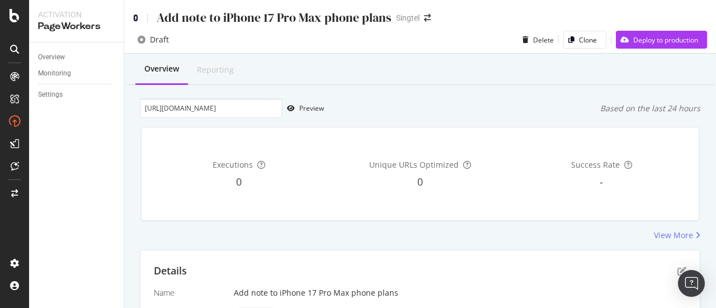
click at [133, 17] on icon at bounding box center [135, 18] width 5 height 8
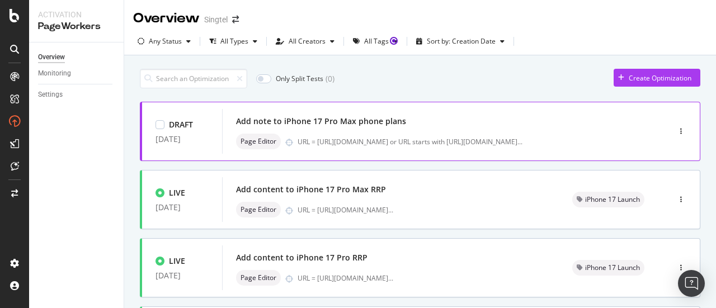
click at [268, 117] on div "Add note to iPhone 17 Pro Max phone plans" at bounding box center [321, 121] width 170 height 11
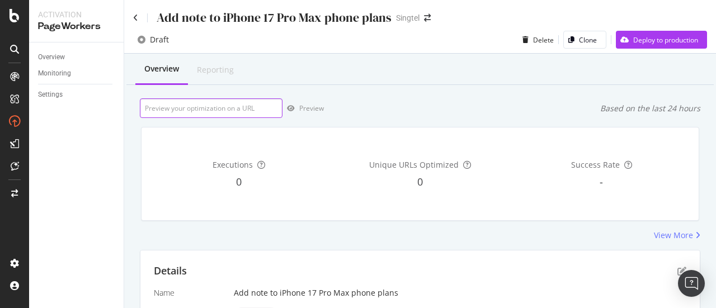
click at [248, 107] on input "url" at bounding box center [211, 108] width 143 height 20
paste input "[URL][DOMAIN_NAME]"
type input "[URL][DOMAIN_NAME]"
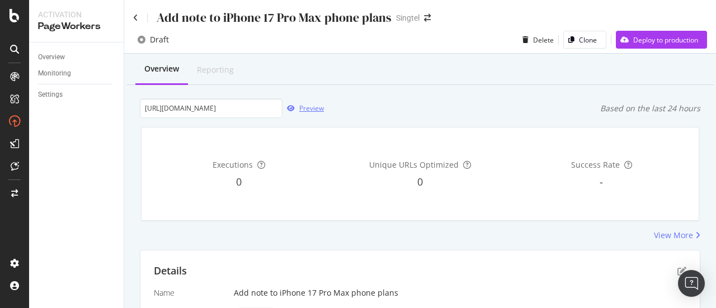
click at [298, 110] on div "button" at bounding box center [290, 108] width 17 height 7
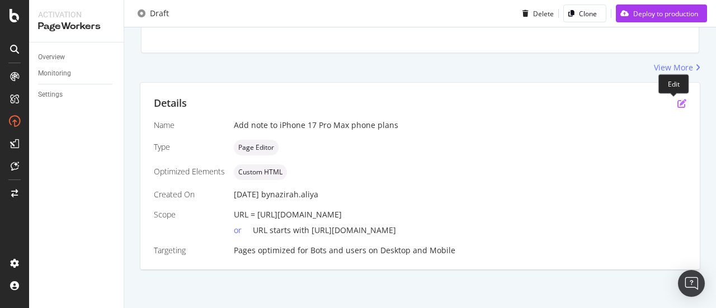
click at [677, 103] on icon "pen-to-square" at bounding box center [681, 103] width 9 height 9
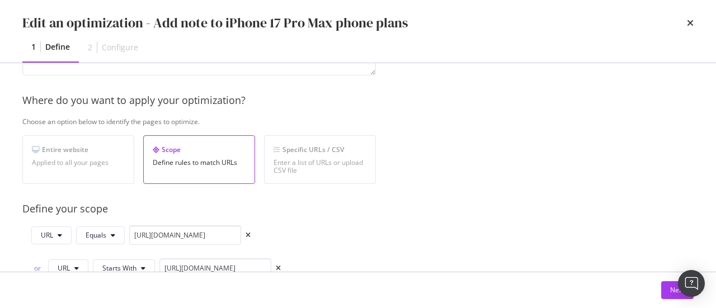
scroll to position [10, 0]
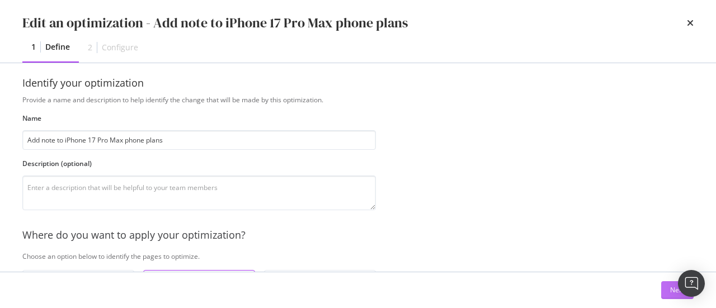
click at [675, 290] on div "Next" at bounding box center [677, 290] width 15 height 10
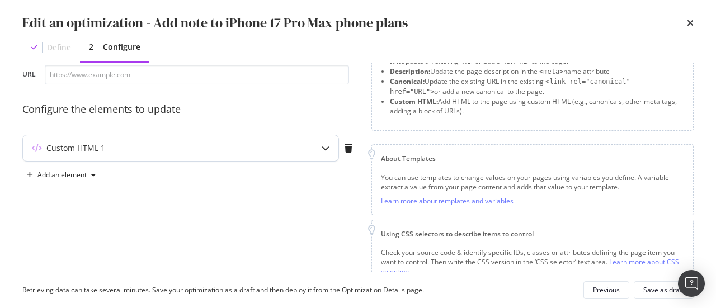
scroll to position [152, 0]
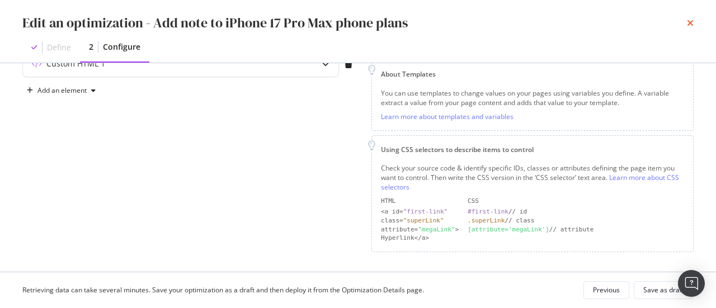
click at [689, 22] on icon "times" at bounding box center [690, 22] width 7 height 9
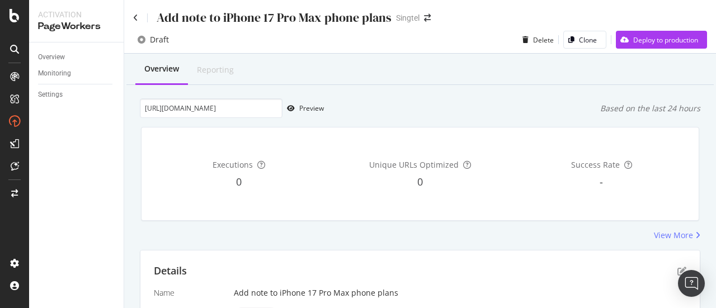
scroll to position [168, 0]
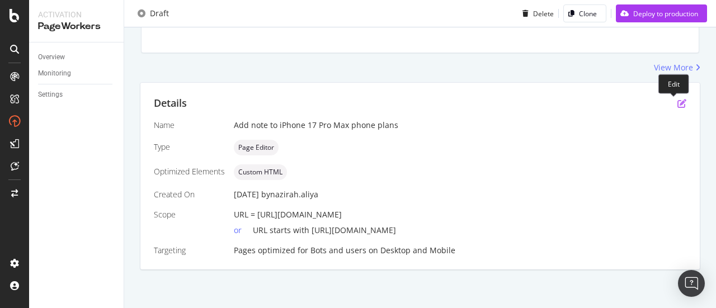
click at [677, 106] on icon "pen-to-square" at bounding box center [681, 103] width 9 height 9
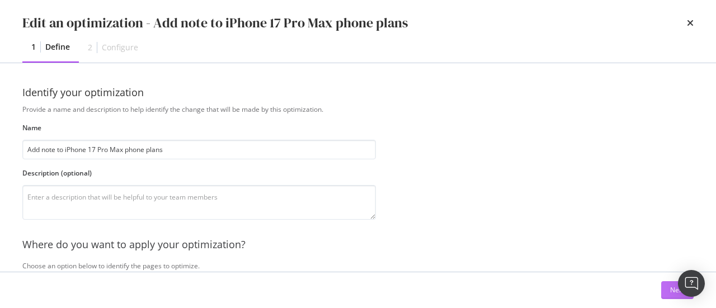
click at [673, 290] on div "Next" at bounding box center [677, 290] width 15 height 10
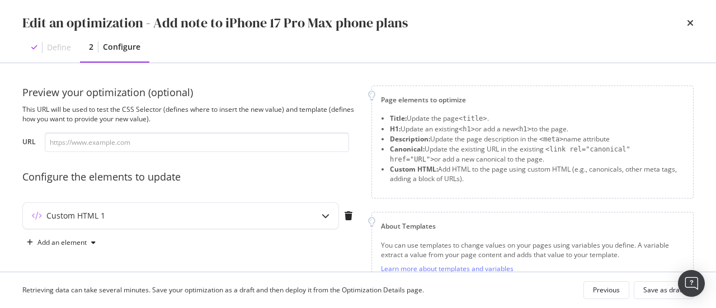
click at [328, 171] on div "Configure the elements to update" at bounding box center [189, 177] width 335 height 15
click at [281, 212] on div "Custom HTML 1" at bounding box center [158, 215] width 271 height 11
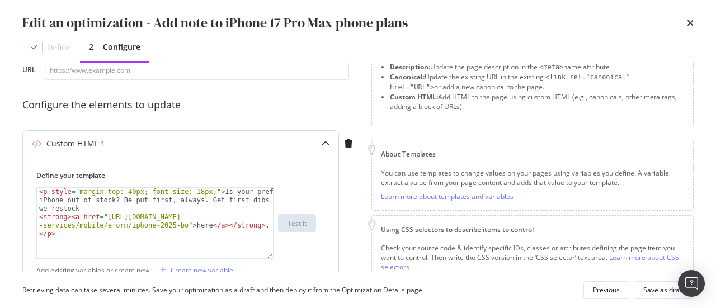
scroll to position [73, 0]
click at [190, 191] on div "< p style = "margin-top: 40px; font-size: 18px;" > Is your preferred iPhone out…" at bounding box center [155, 239] width 237 height 105
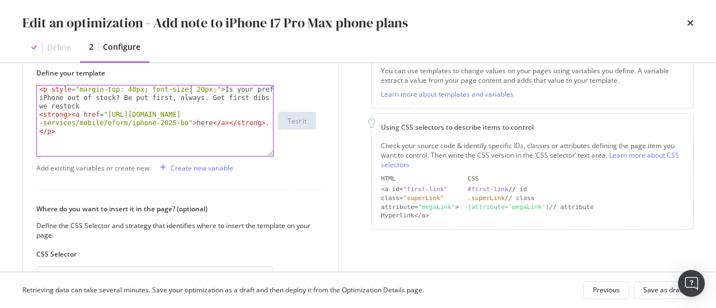
scroll to position [171, 0]
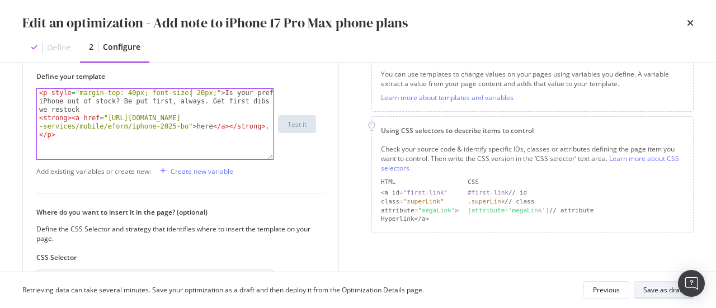
type textarea "<p style="margin-top: 40px; font-size: 20px;">Is your preferred iPhone out of s…"
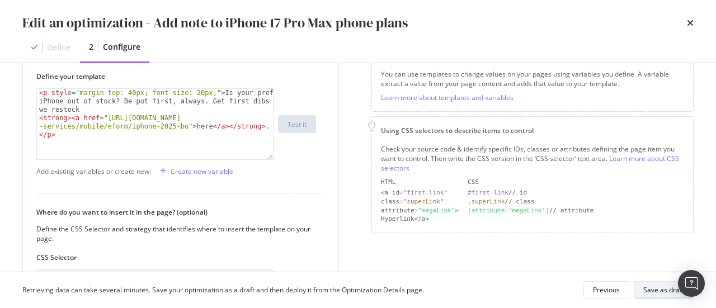
click at [668, 290] on div "Save as draft" at bounding box center [663, 290] width 41 height 10
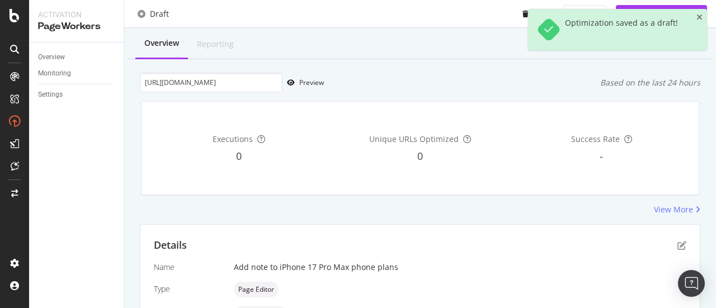
scroll to position [6, 0]
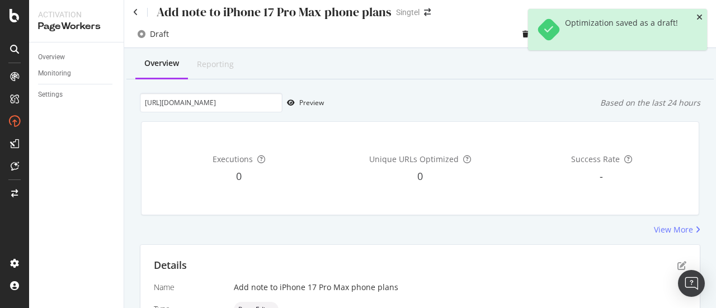
click at [700, 17] on icon "close toast" at bounding box center [699, 17] width 6 height 8
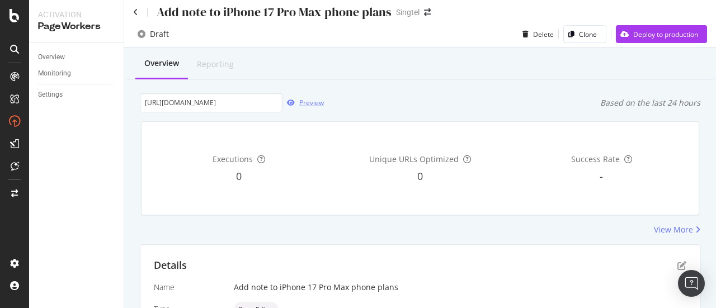
click at [305, 96] on div "Preview" at bounding box center [302, 102] width 41 height 17
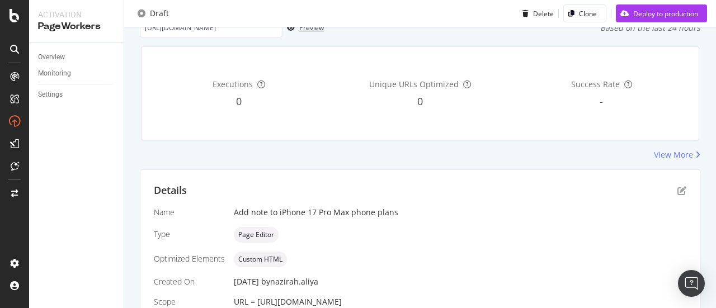
scroll to position [81, 0]
click at [677, 188] on icon "pen-to-square" at bounding box center [681, 190] width 9 height 9
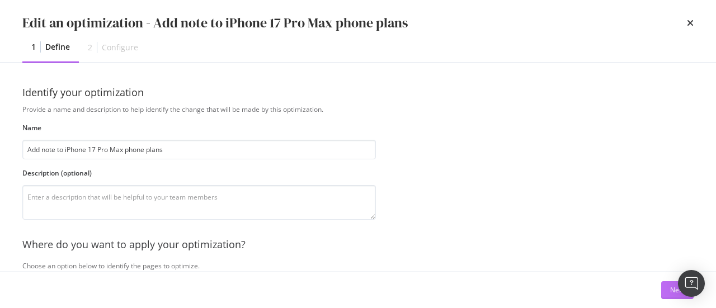
click at [670, 292] on div "Next" at bounding box center [677, 290] width 15 height 10
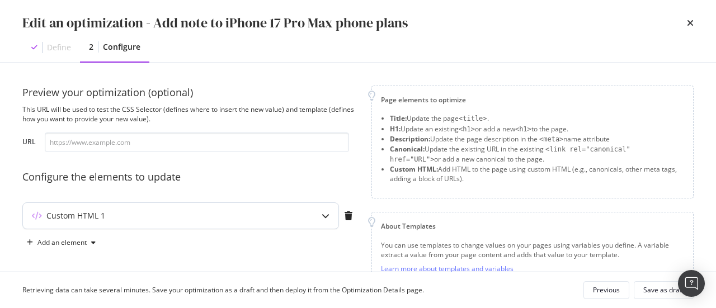
click at [296, 205] on div "Custom HTML 1" at bounding box center [180, 216] width 315 height 26
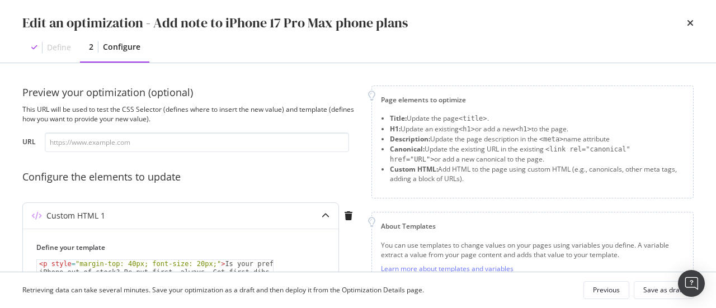
scroll to position [129, 0]
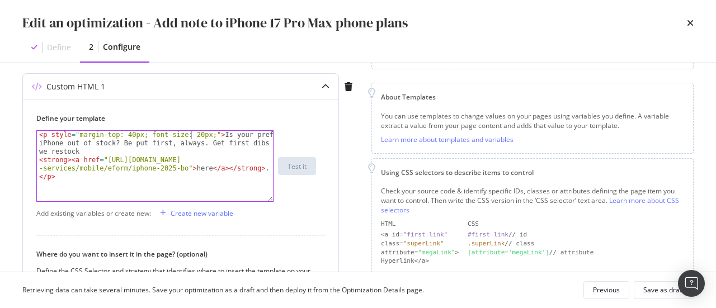
click at [189, 135] on div "< p style = "margin-top: 40px; font-size: 20px;" > Is your preferred iPhone out…" at bounding box center [155, 183] width 237 height 105
type textarea "<p style="margin-top: 40px; font-size: 23px;">Is your preferred iPhone out of s…"
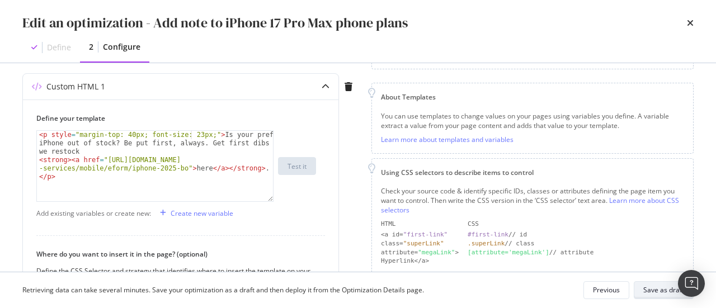
click at [655, 285] on div "Save as draft" at bounding box center [663, 290] width 41 height 16
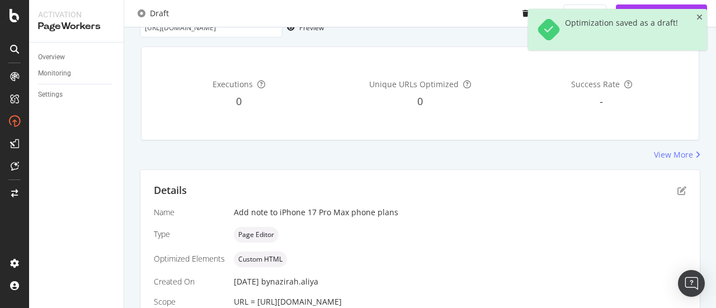
scroll to position [0, 0]
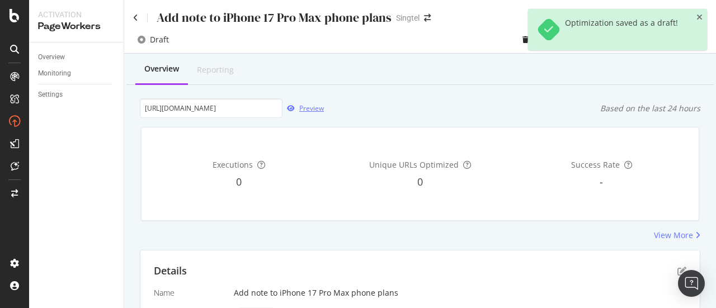
click at [309, 103] on div "Preview" at bounding box center [302, 108] width 41 height 17
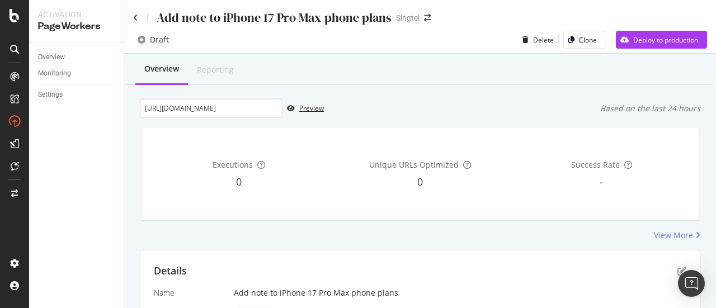
scroll to position [136, 0]
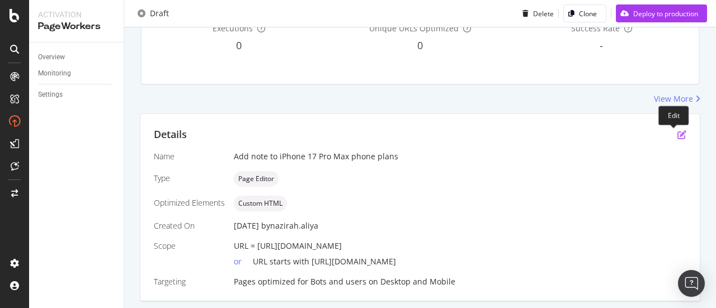
click at [677, 133] on icon "pen-to-square" at bounding box center [681, 134] width 9 height 9
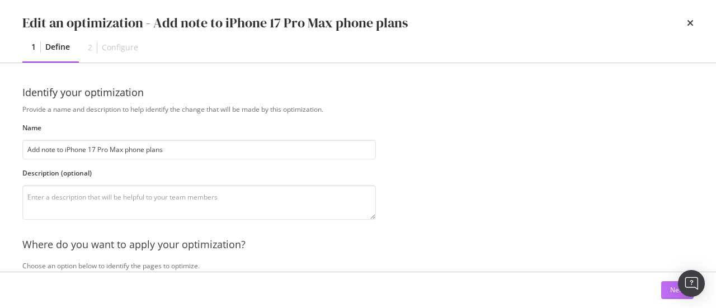
click at [667, 289] on button "Next" at bounding box center [677, 290] width 32 height 18
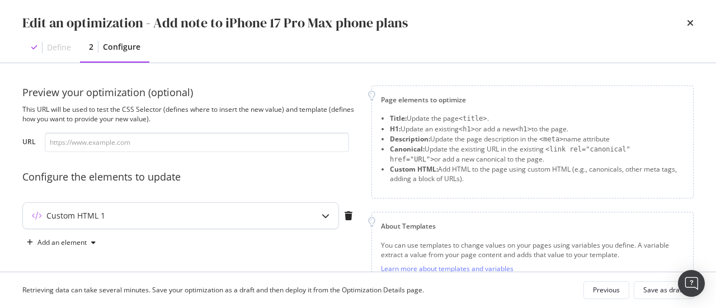
click at [289, 221] on div "Custom HTML 1" at bounding box center [158, 215] width 271 height 11
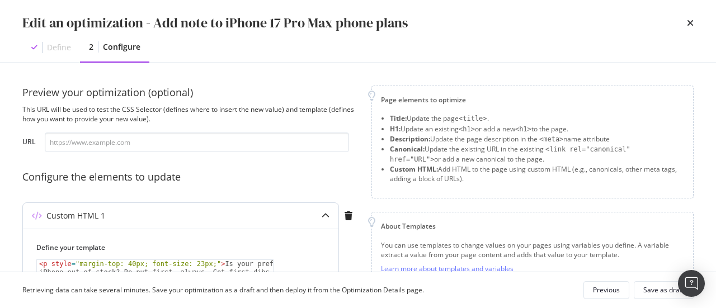
scroll to position [59, 0]
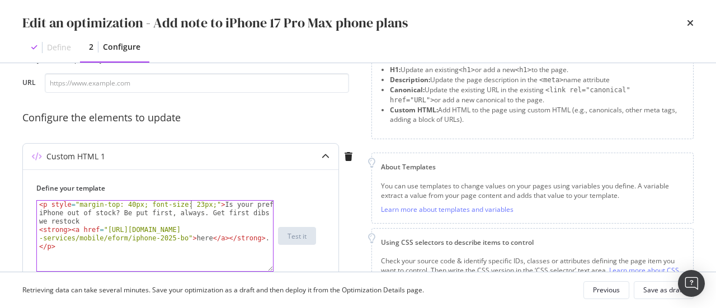
click at [188, 204] on div "< p style = "margin-top: 40px; font-size: 23px;" > Is your preferred iPhone out…" at bounding box center [155, 253] width 237 height 105
type textarea "<p style="margin-top: 40px; font-size: 20px;">Is your preferred iPhone out of s…"
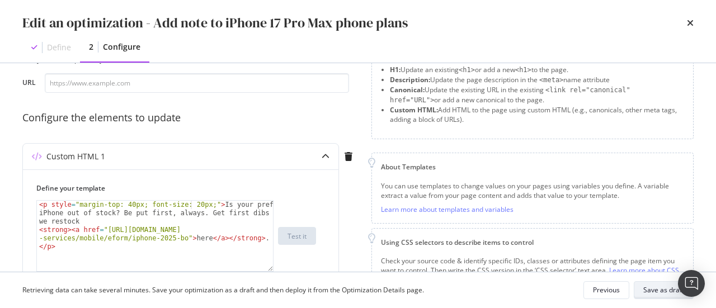
click at [659, 292] on div "Save as draft" at bounding box center [663, 290] width 41 height 10
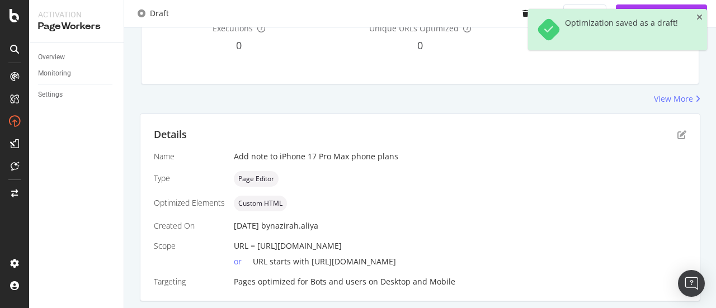
scroll to position [0, 0]
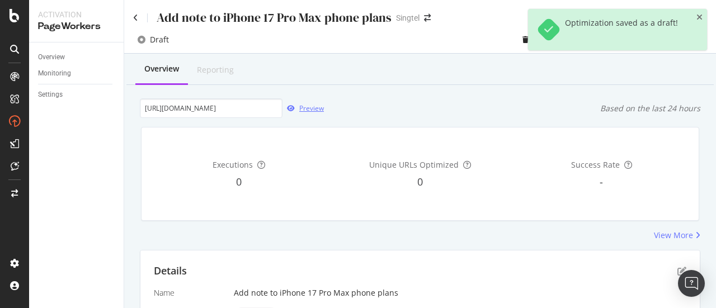
click at [314, 105] on div "Preview" at bounding box center [311, 108] width 25 height 10
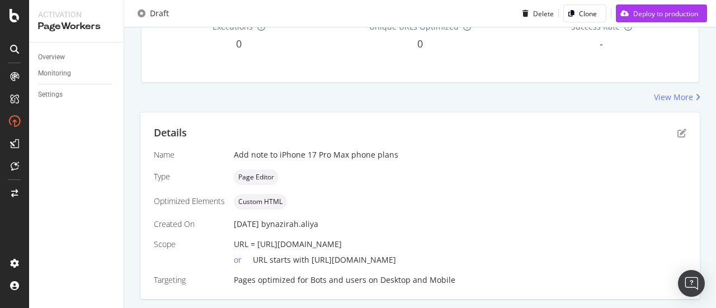
scroll to position [147, 0]
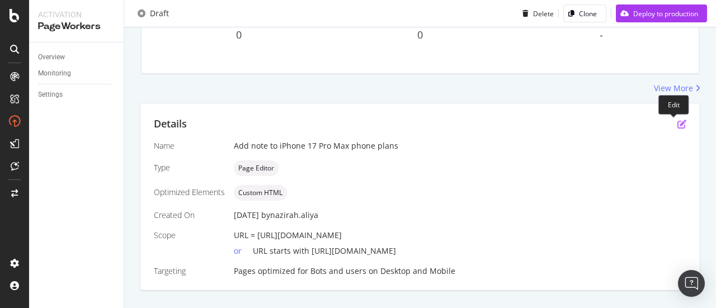
click at [677, 127] on icon "pen-to-square" at bounding box center [681, 124] width 9 height 9
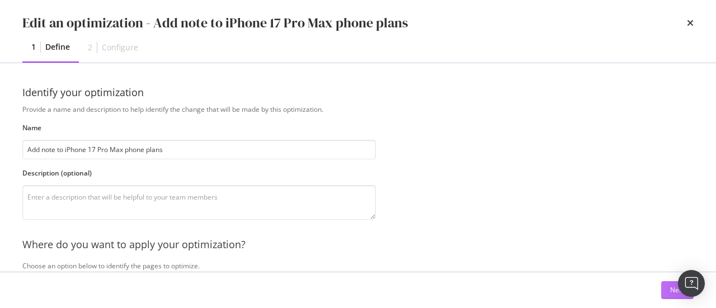
click at [667, 290] on button "Next" at bounding box center [677, 290] width 32 height 18
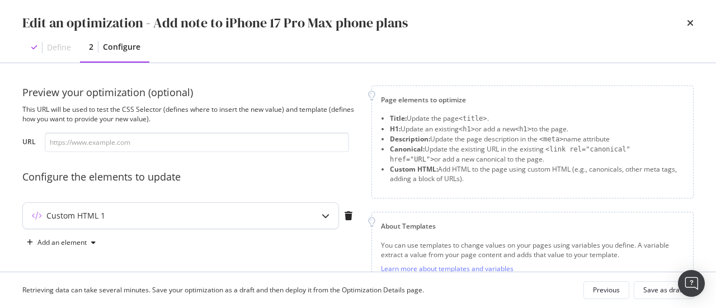
click at [277, 216] on div "Custom HTML 1" at bounding box center [158, 215] width 271 height 11
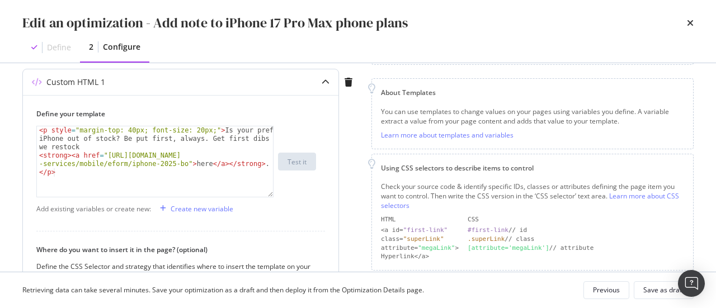
scroll to position [134, 0]
click at [188, 130] on div "< p style = "margin-top: 40px; font-size: 20px;" > Is your preferred iPhone out…" at bounding box center [155, 178] width 237 height 105
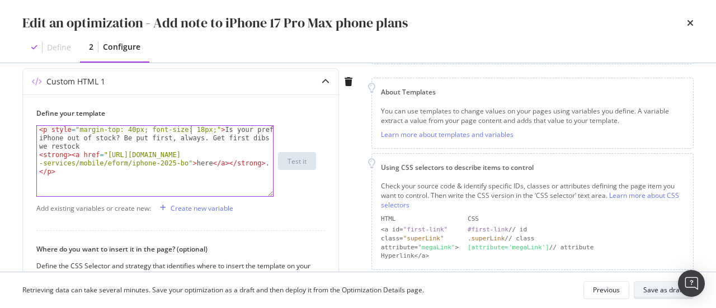
type textarea "<p style="margin-top: 40px; font-size: 18px;">Is your preferred iPhone out of s…"
click at [664, 290] on div "Save as draft" at bounding box center [663, 290] width 41 height 10
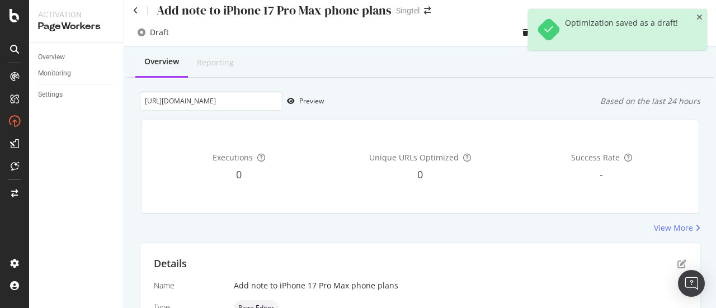
scroll to position [6, 0]
click at [314, 98] on div "Preview" at bounding box center [311, 102] width 25 height 10
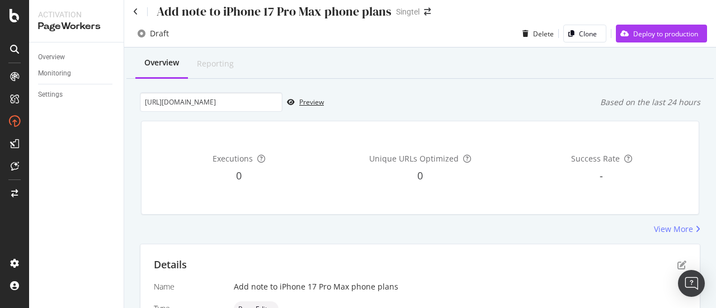
scroll to position [136, 0]
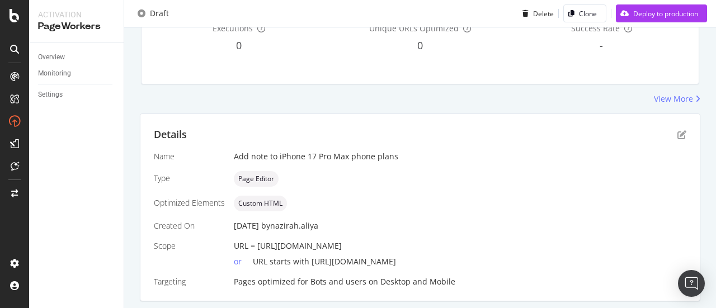
click at [668, 134] on div "Details" at bounding box center [420, 134] width 532 height 15
click at [677, 134] on icon "pen-to-square" at bounding box center [681, 134] width 9 height 9
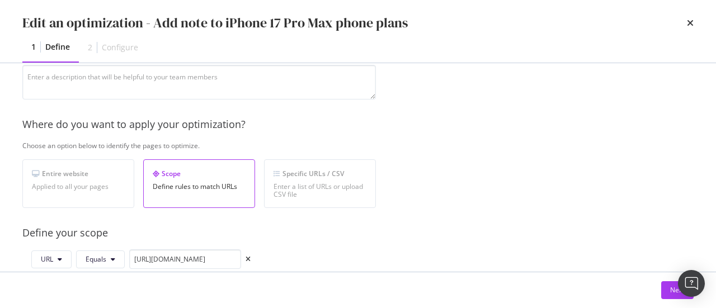
scroll to position [121, 0]
click at [667, 290] on button "Next" at bounding box center [677, 290] width 32 height 18
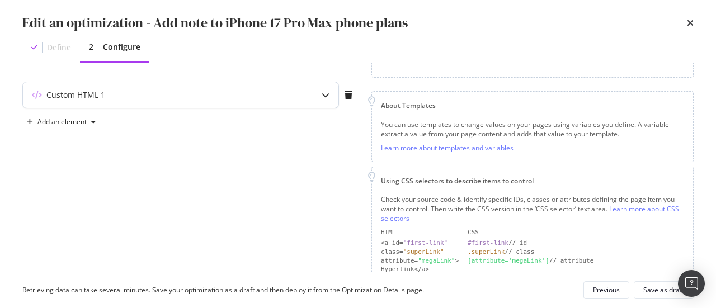
click at [255, 97] on div "Custom HTML 1" at bounding box center [158, 94] width 271 height 11
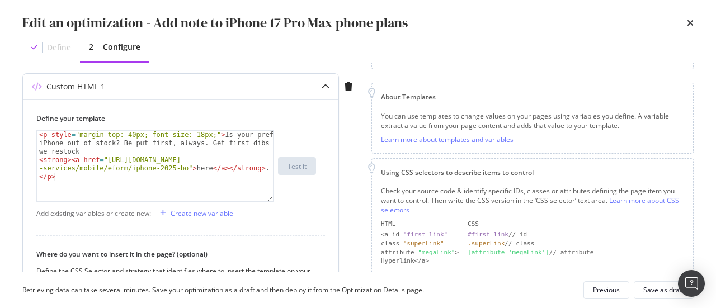
scroll to position [130, 0]
click at [665, 294] on div "Save as draft" at bounding box center [663, 290] width 41 height 10
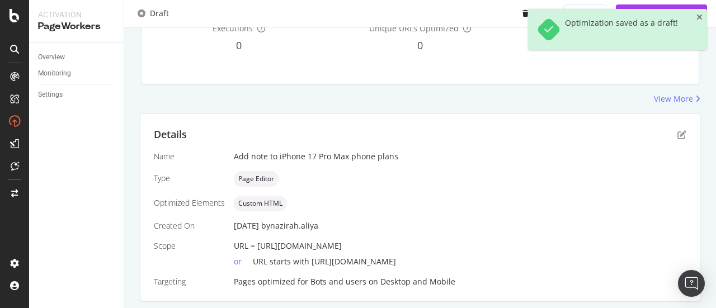
scroll to position [0, 0]
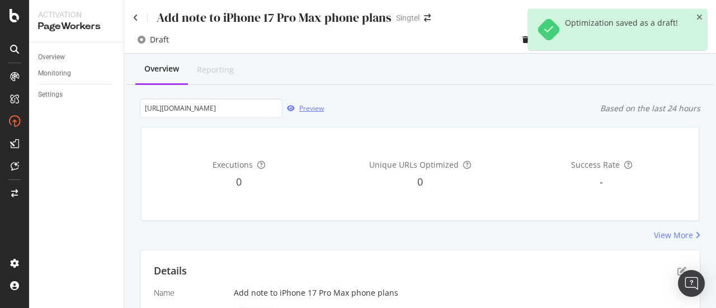
click at [306, 110] on div "Preview" at bounding box center [311, 108] width 25 height 10
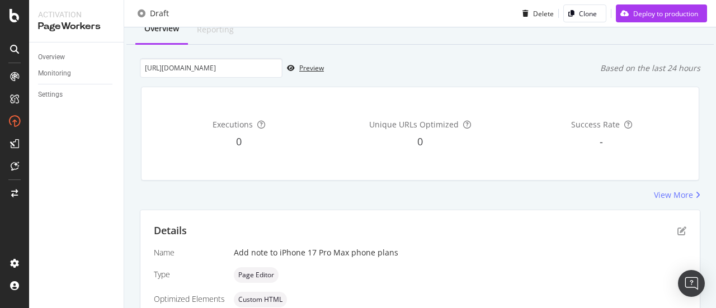
scroll to position [31, 0]
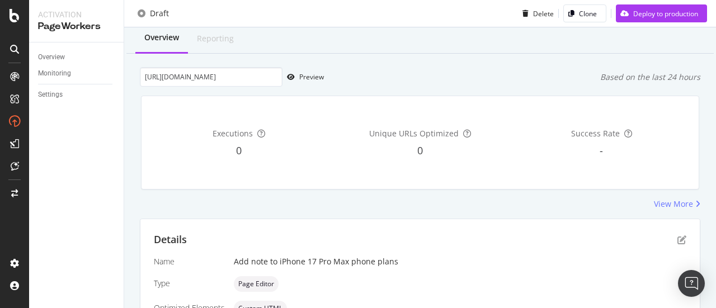
click at [162, 45] on div "Overview" at bounding box center [161, 38] width 53 height 31
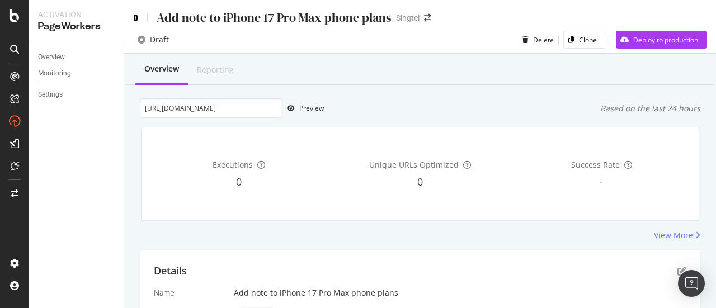
click at [133, 15] on icon at bounding box center [135, 18] width 5 height 8
